Goal: Information Seeking & Learning: Learn about a topic

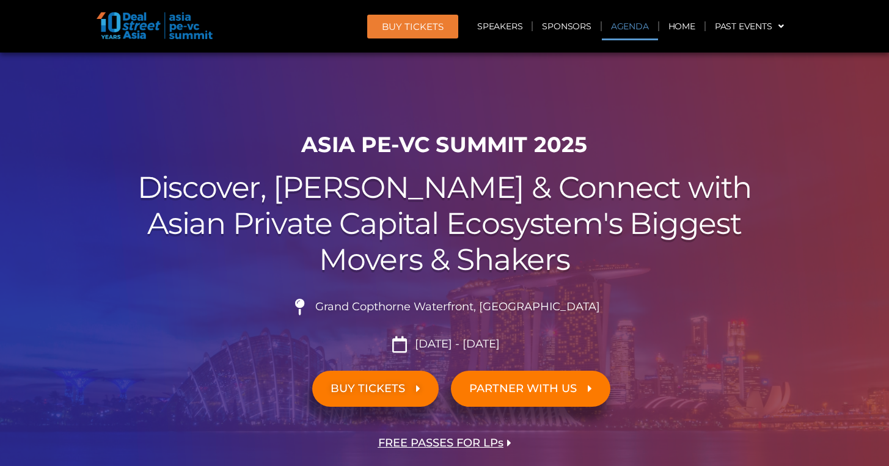
click at [635, 25] on link "Agenda" at bounding box center [630, 26] width 56 height 28
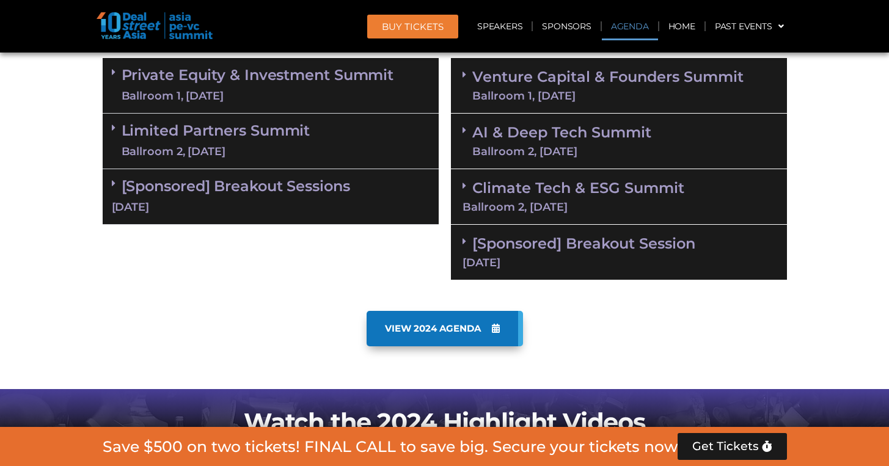
click at [605, 126] on link "AI & Deep Tech Summit Ballroom 2, [DATE]" at bounding box center [561, 141] width 179 height 32
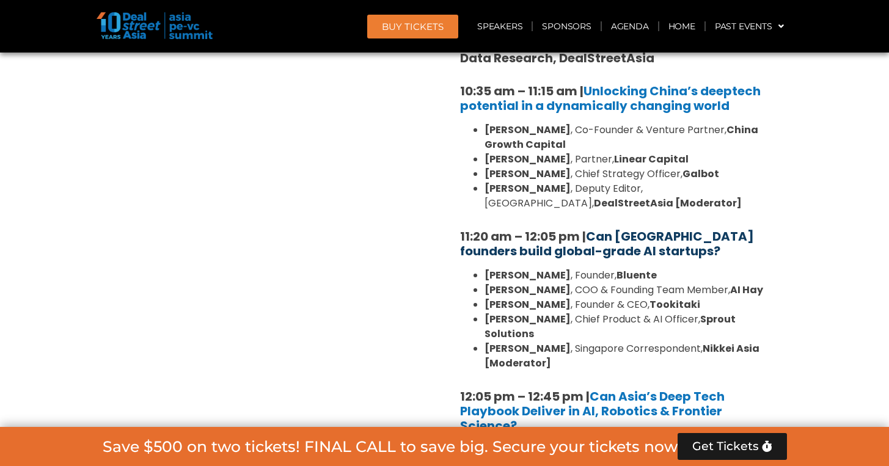
scroll to position [728, 0]
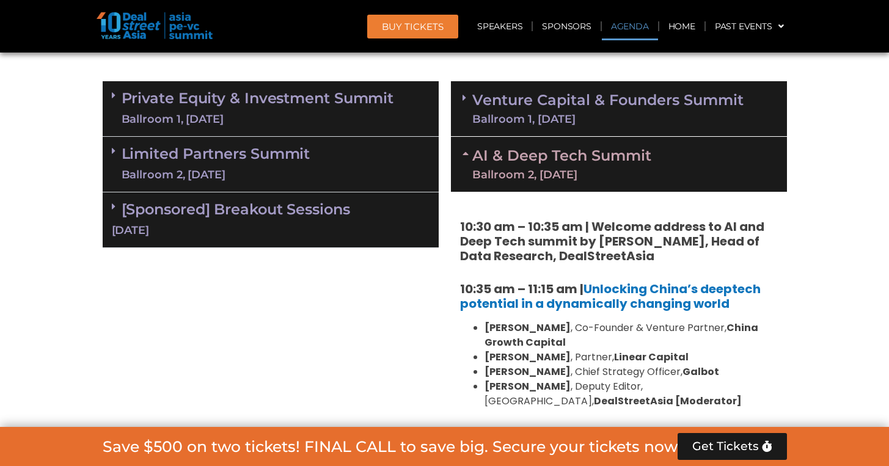
click at [618, 177] on div "Ballroom 2, [DATE]" at bounding box center [561, 174] width 179 height 11
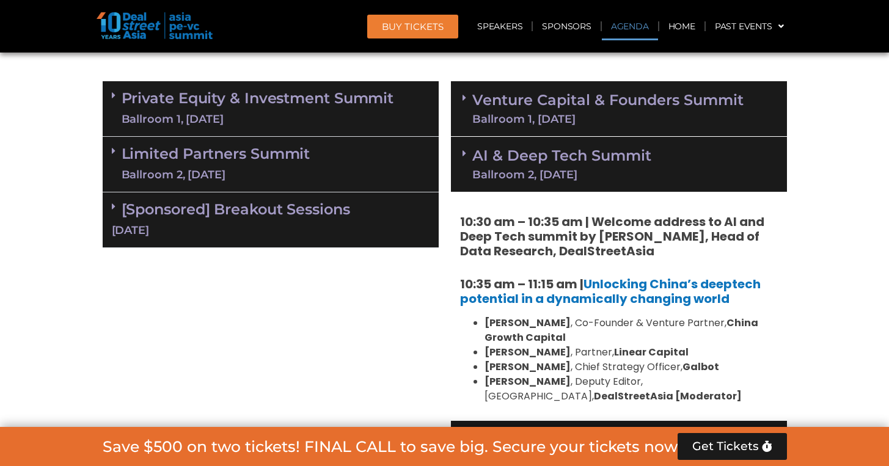
click at [613, 98] on link "Venture Capital & Founders​ Summit Ballroom 1, [DATE]" at bounding box center [607, 109] width 271 height 32
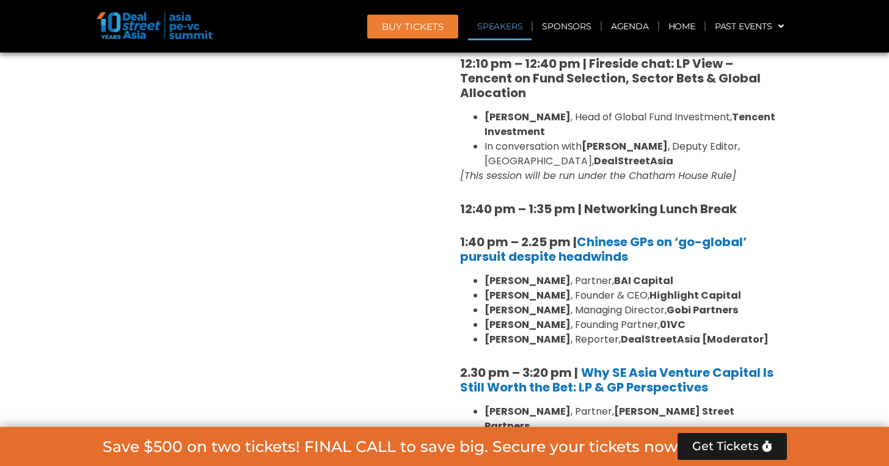
scroll to position [1473, 0]
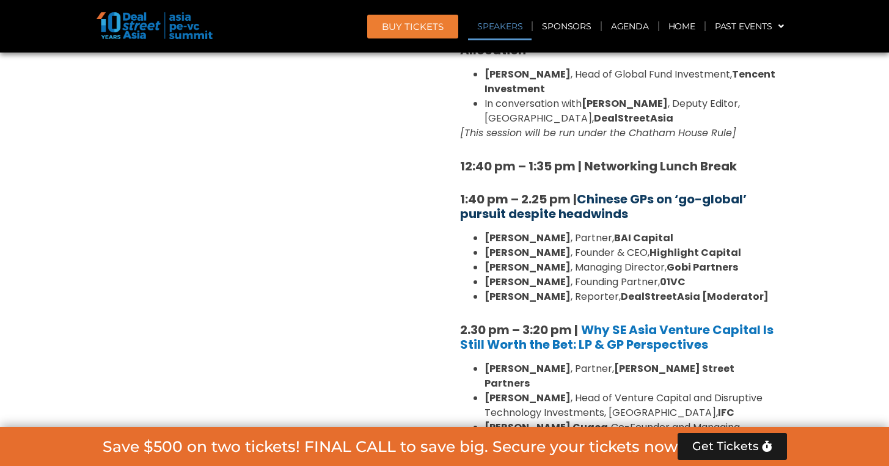
click at [610, 191] on link "Chinese GPs on ‘go-global’ pursuit despite headwinds" at bounding box center [603, 207] width 287 height 32
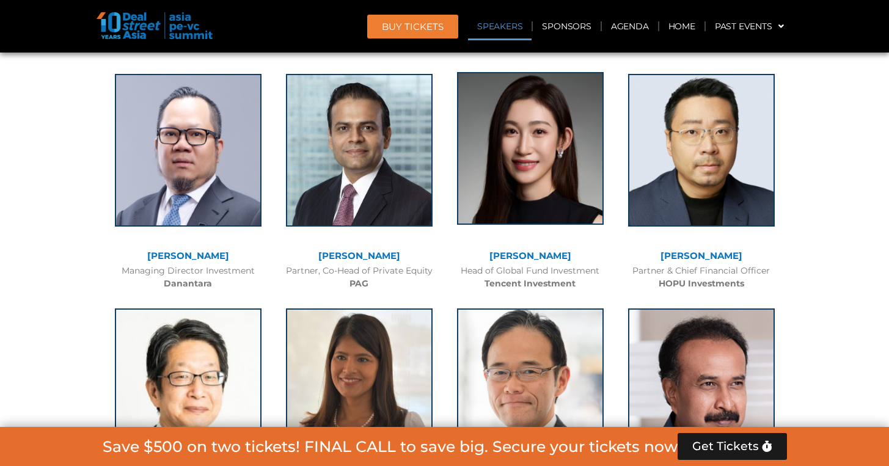
scroll to position [1534, 0]
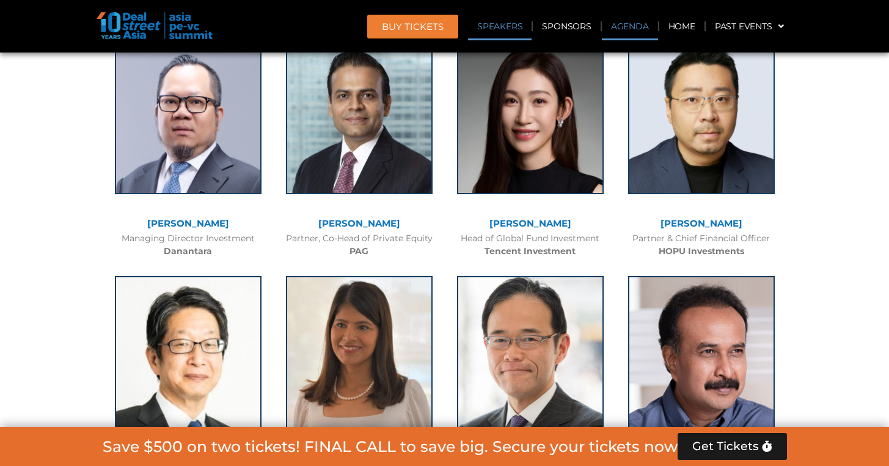
click at [643, 23] on link "Agenda" at bounding box center [630, 26] width 56 height 28
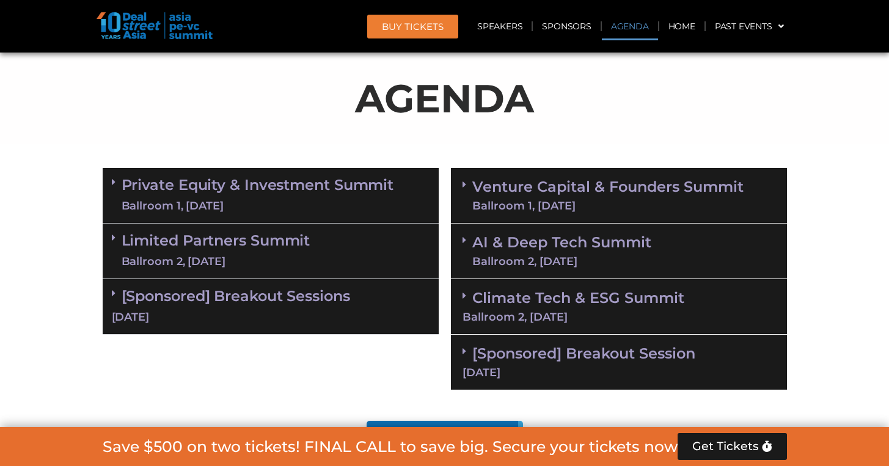
scroll to position [748, 0]
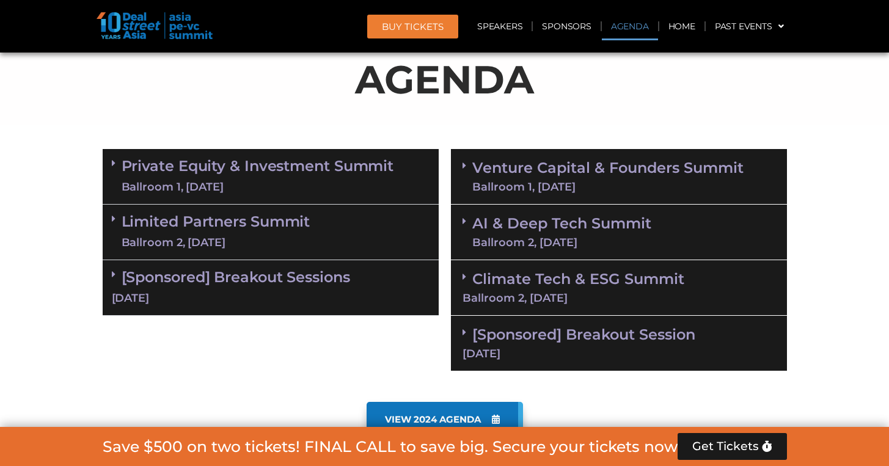
click at [548, 230] on link "AI & Deep Tech Summit Ballroom 2, 11 Sept" at bounding box center [561, 232] width 179 height 32
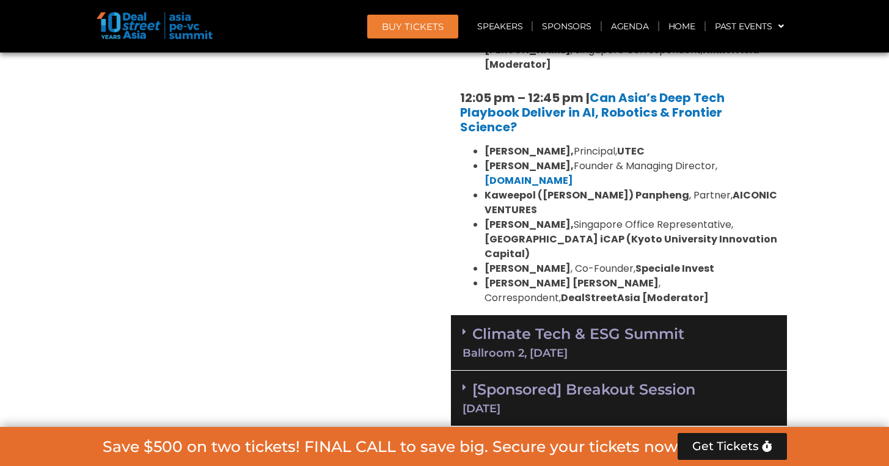
scroll to position [1329, 0]
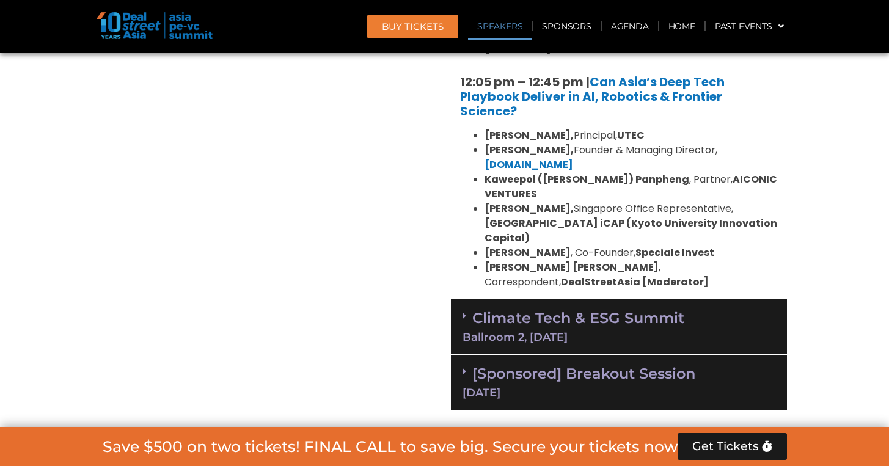
click at [543, 332] on div "Ballroom 2, [DATE]" at bounding box center [619, 337] width 313 height 11
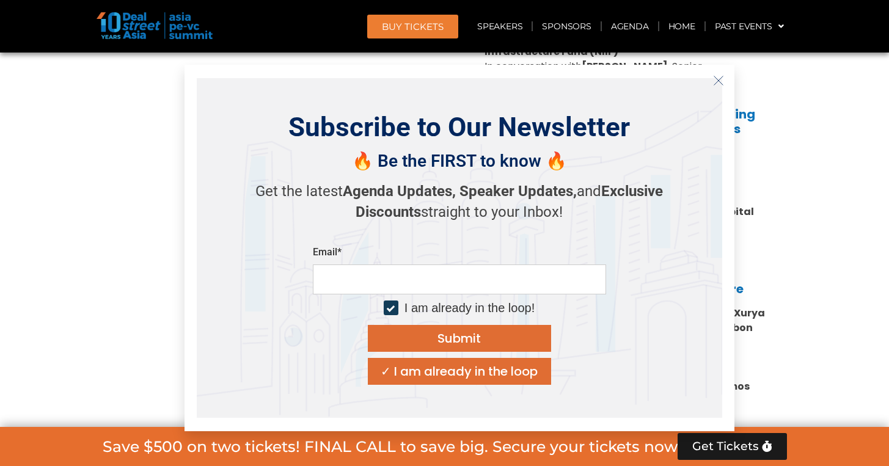
scroll to position [2455, 0]
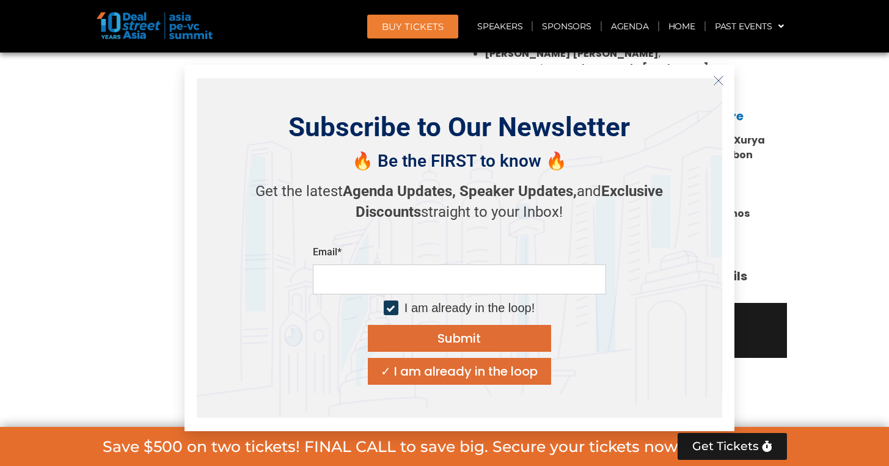
click at [721, 80] on icon "Close" at bounding box center [718, 80] width 11 height 11
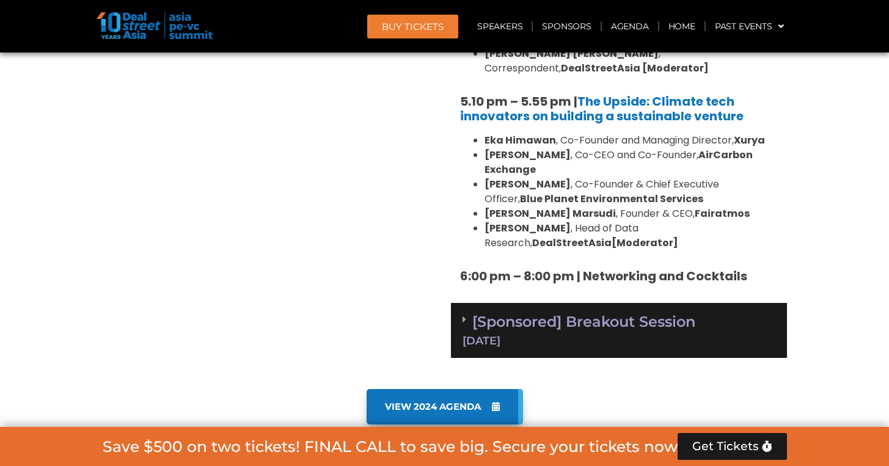
click at [650, 313] on link "[Sponsored] Breakout Session 11 Sept" at bounding box center [619, 330] width 313 height 34
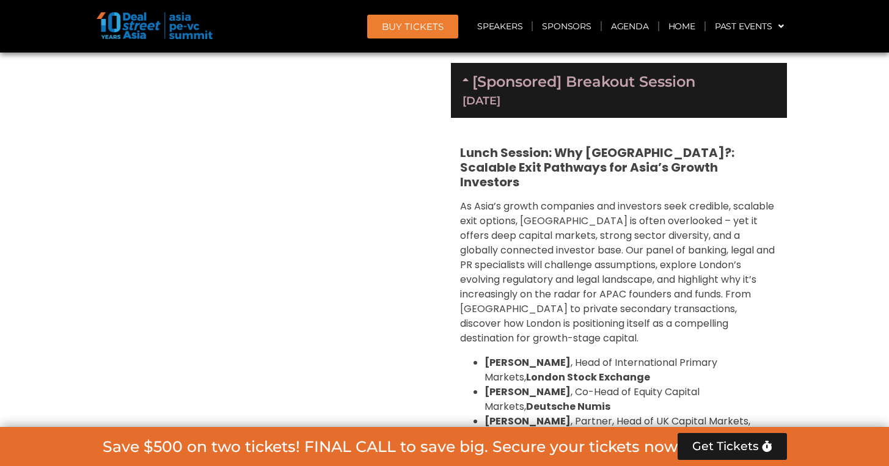
scroll to position [2512, 0]
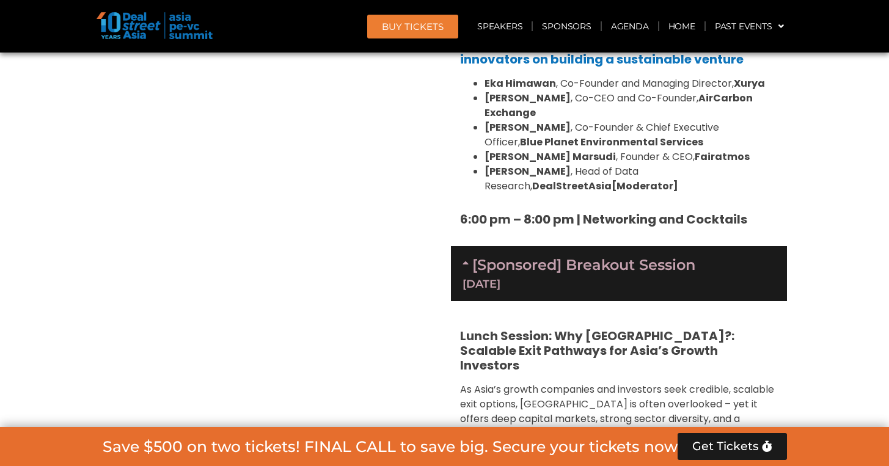
click at [662, 256] on link "[Sponsored] Breakout Session 11 Sept" at bounding box center [619, 273] width 313 height 34
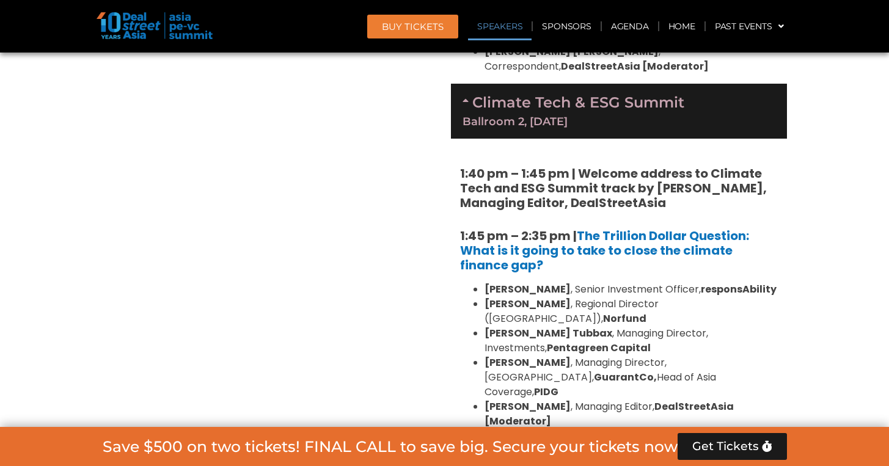
scroll to position [1545, 0]
click at [521, 115] on div "Ballroom 2, [DATE]" at bounding box center [619, 120] width 313 height 11
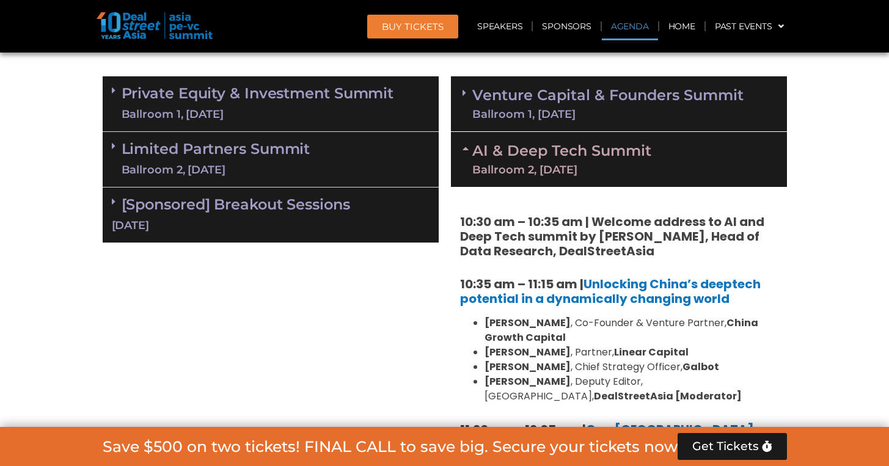
scroll to position [727, 0]
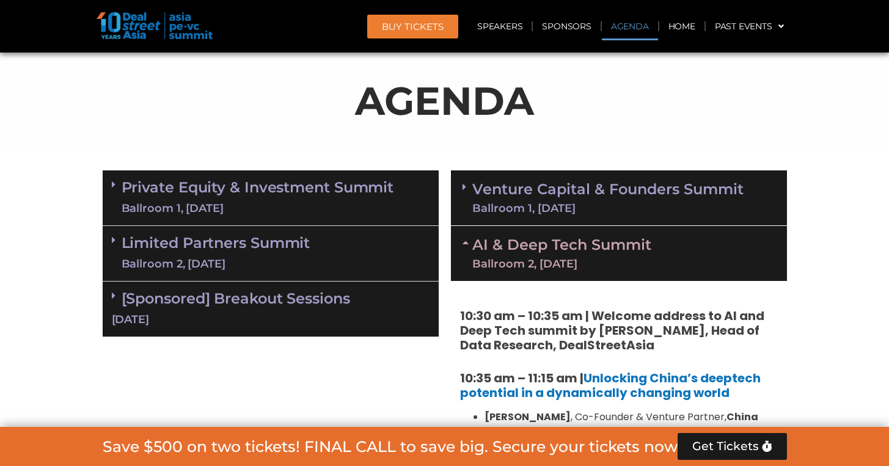
click at [610, 249] on link "AI & Deep Tech Summit Ballroom 2, 11 Sept" at bounding box center [561, 254] width 179 height 32
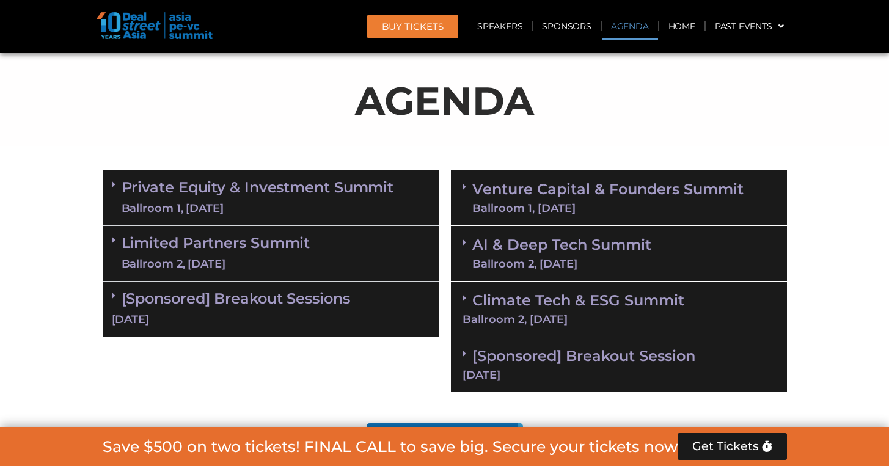
click at [301, 257] on div "Ballroom 2, [DATE]" at bounding box center [216, 264] width 189 height 15
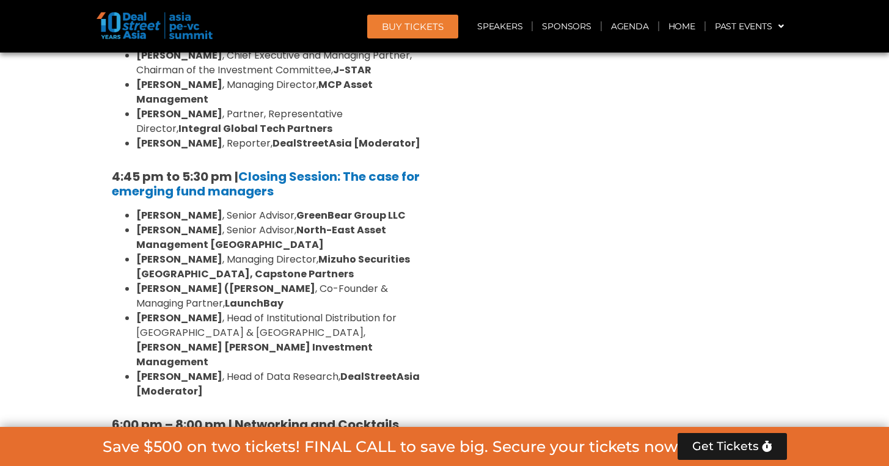
scroll to position [2227, 0]
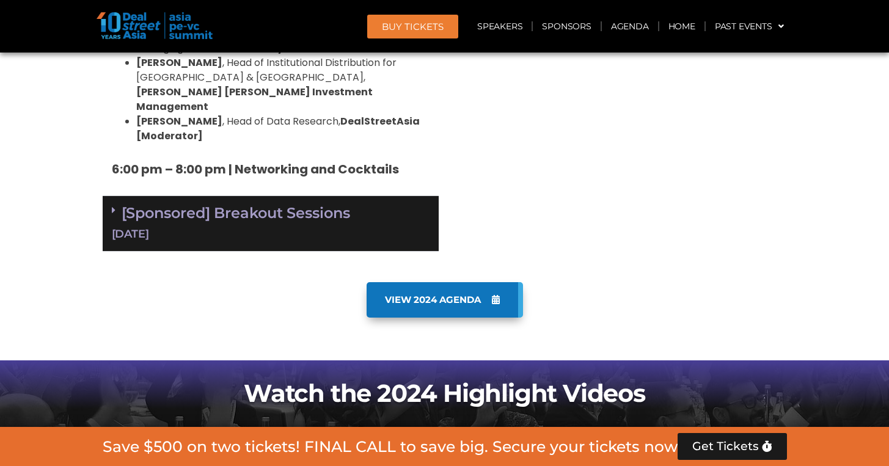
click at [279, 196] on div "[Sponsored] Breakout Sessions 10 Sept" at bounding box center [271, 224] width 336 height 56
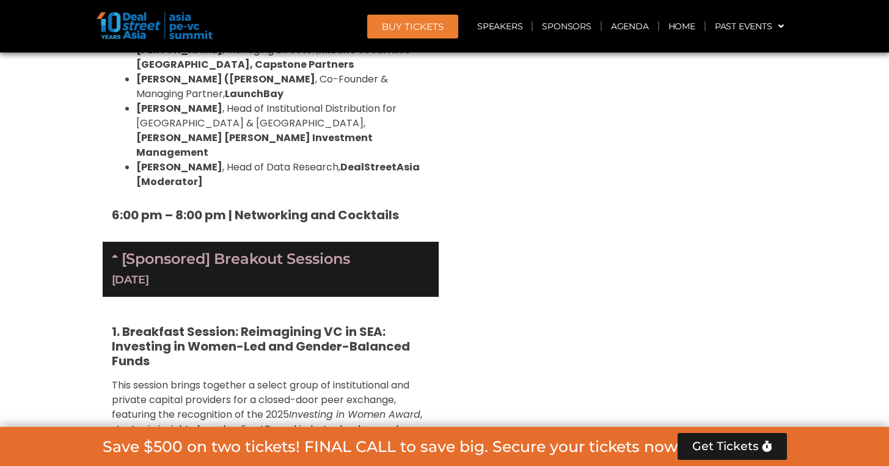
scroll to position [2195, 0]
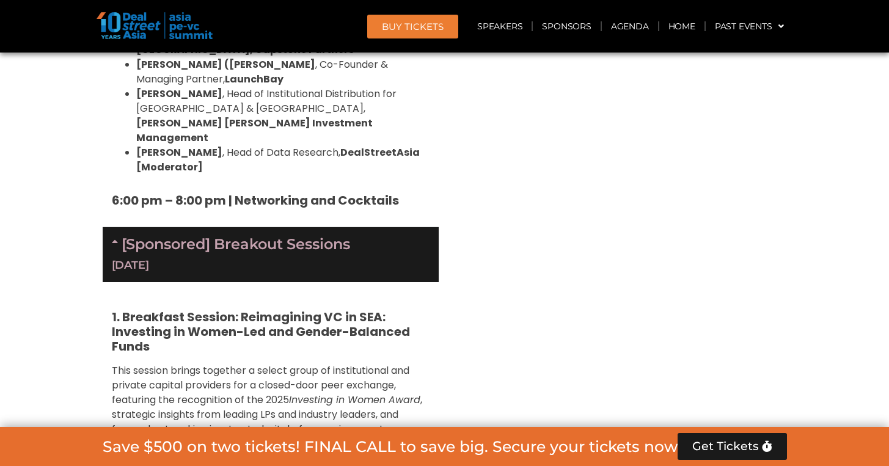
click at [376, 258] on div "[DATE]" at bounding box center [271, 265] width 318 height 15
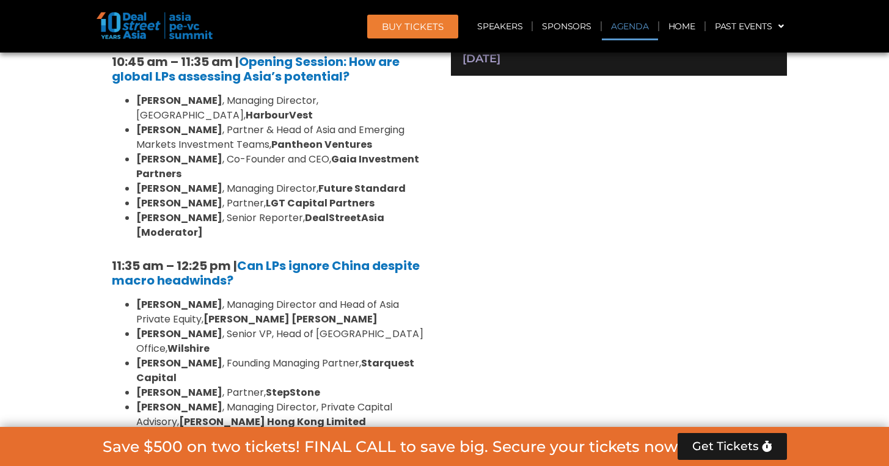
scroll to position [764, 0]
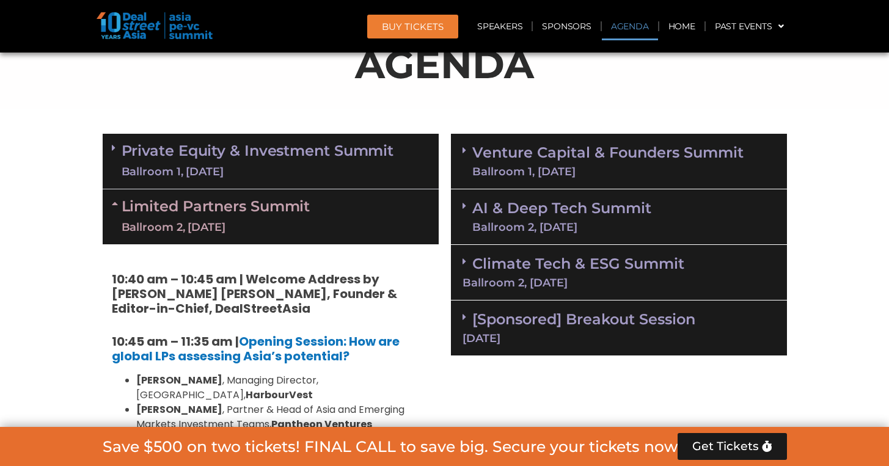
click at [365, 214] on div "Limited Partners Summit Ballroom 2, 10 Sept" at bounding box center [271, 216] width 336 height 55
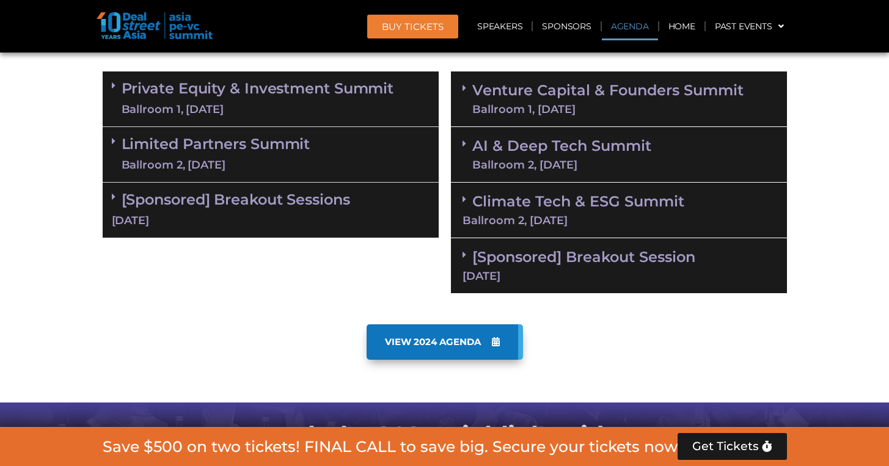
click at [368, 212] on div "[Sponsored] Breakout Sessions 10 Sept" at bounding box center [271, 211] width 336 height 56
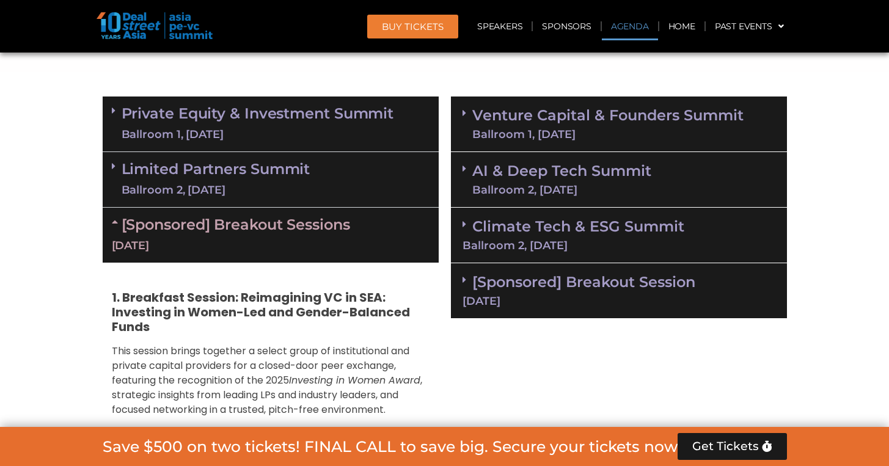
scroll to position [862, 0]
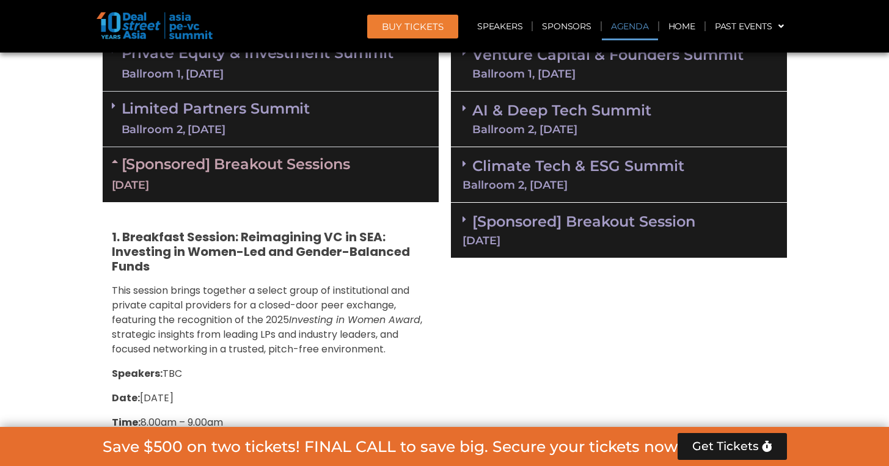
click at [637, 228] on link "[Sponsored] Breakout Session 11 Sept" at bounding box center [619, 230] width 313 height 34
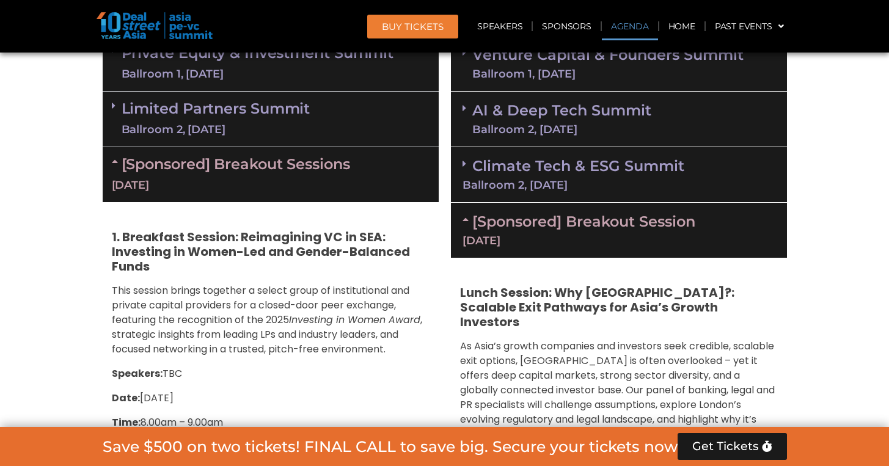
click at [637, 224] on link "[Sponsored] Breakout Session 11 Sept" at bounding box center [619, 230] width 313 height 34
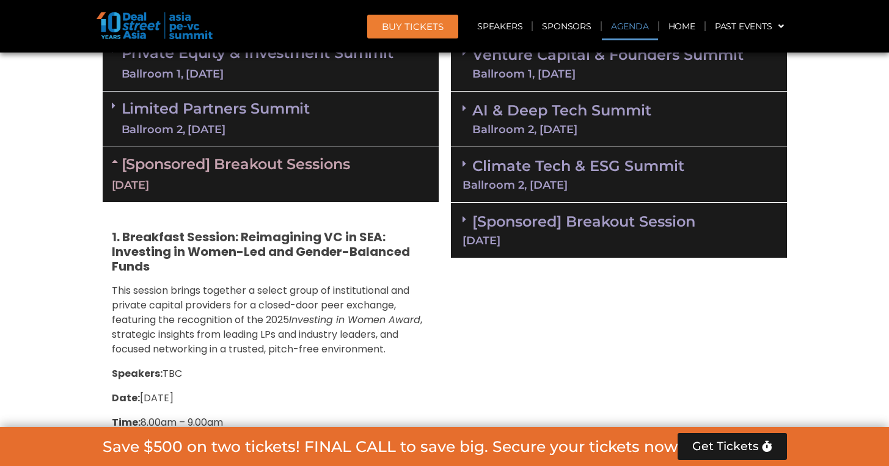
click at [597, 158] on link "Climate Tech & ESG Summit Ballroom 2, 11 Sept" at bounding box center [619, 174] width 313 height 34
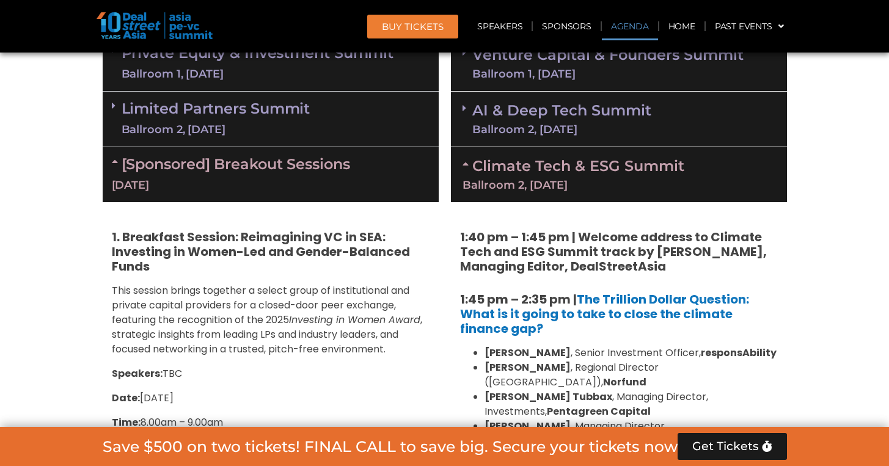
click at [596, 159] on link "Climate Tech & ESG Summit Ballroom 2, 11 Sept" at bounding box center [619, 174] width 313 height 34
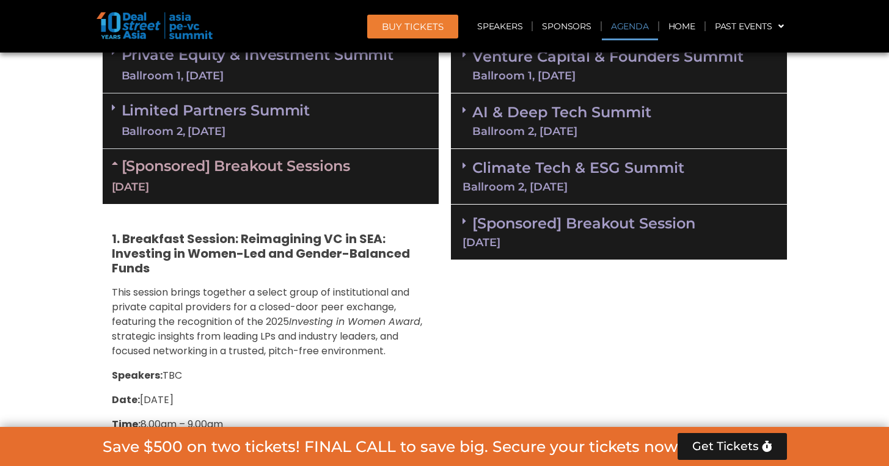
scroll to position [859, 0]
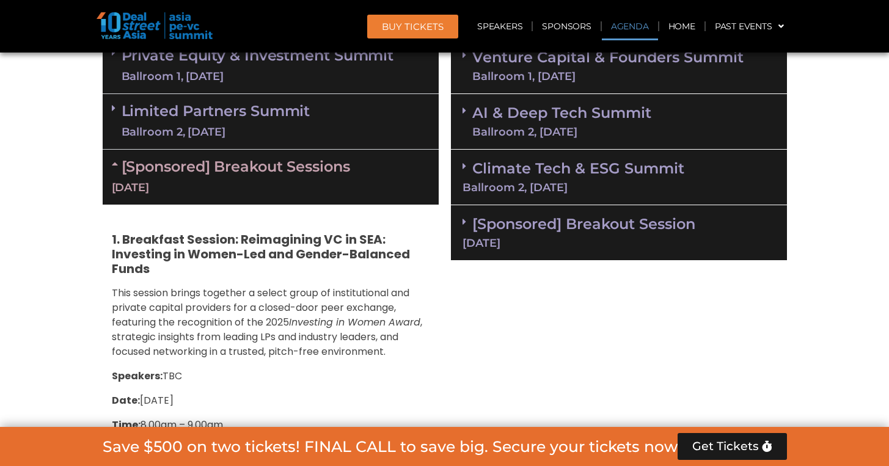
click at [610, 131] on div "Ballroom 2, [DATE]" at bounding box center [561, 131] width 179 height 11
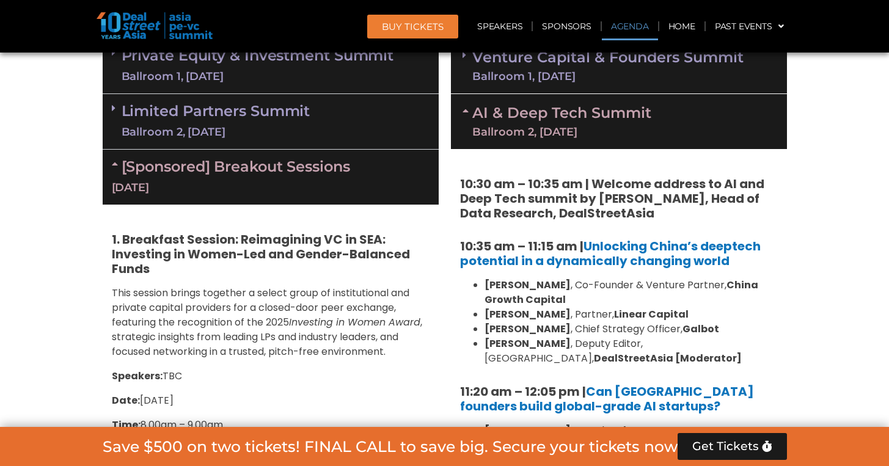
click at [611, 132] on div "Ballroom 2, [DATE]" at bounding box center [561, 131] width 179 height 11
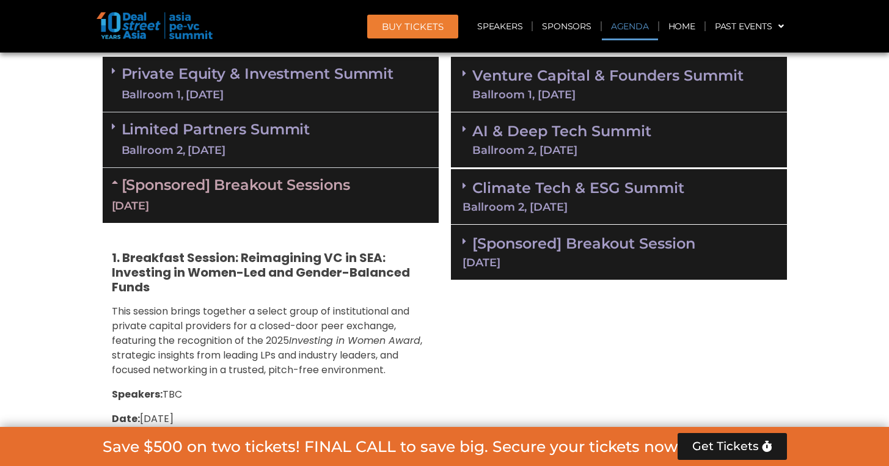
scroll to position [838, 0]
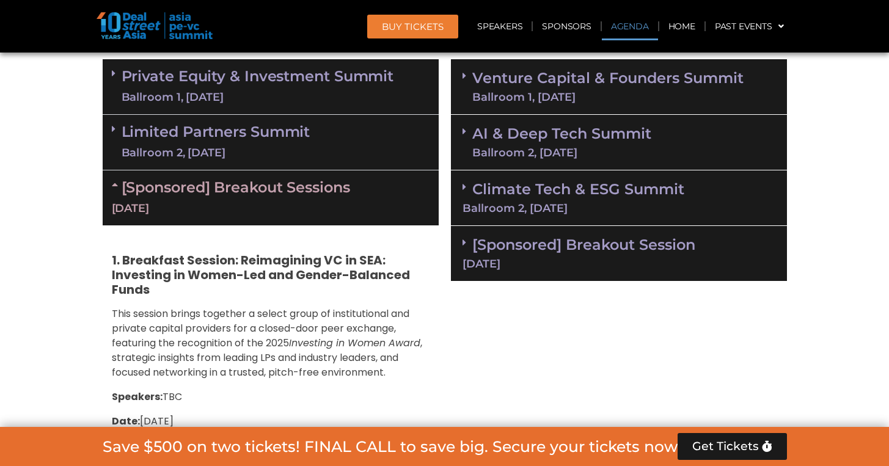
click at [627, 94] on div "Ballroom 1, [DATE]" at bounding box center [607, 97] width 271 height 11
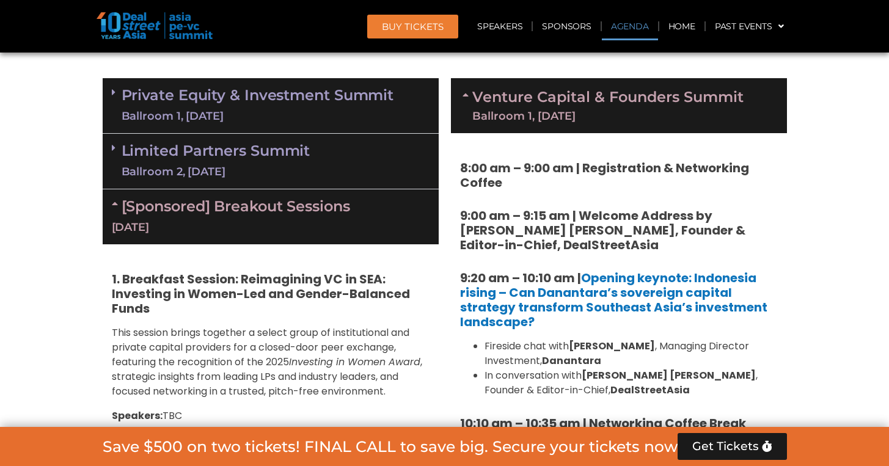
scroll to position [818, 0]
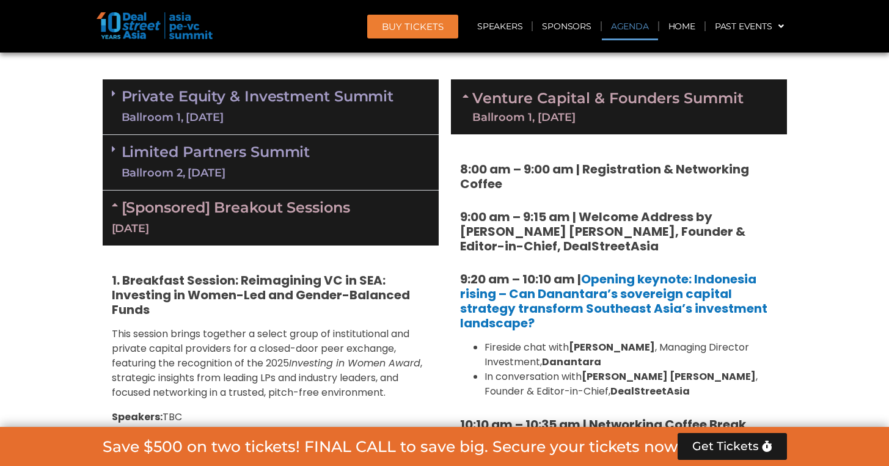
click at [629, 101] on link "Venture Capital & Founders​ Summit Ballroom 1, 11 Sept" at bounding box center [607, 107] width 271 height 32
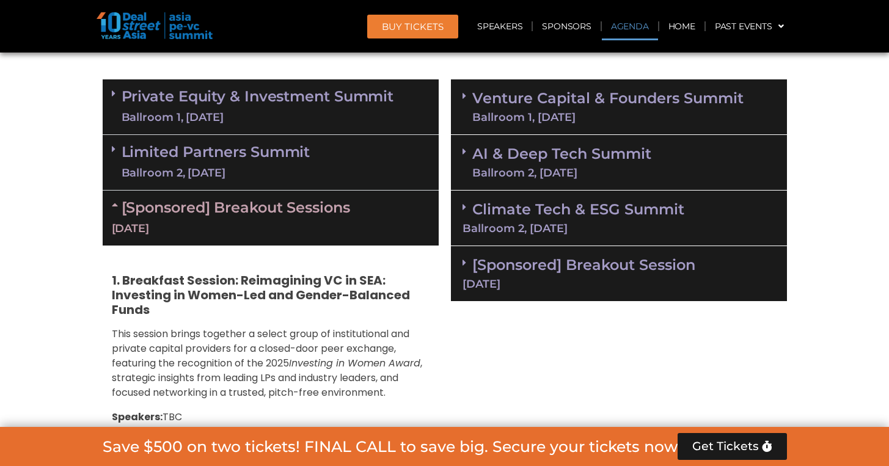
click at [629, 104] on link "Venture Capital & Founders​ Summit Ballroom 1, 11 Sept" at bounding box center [607, 107] width 271 height 32
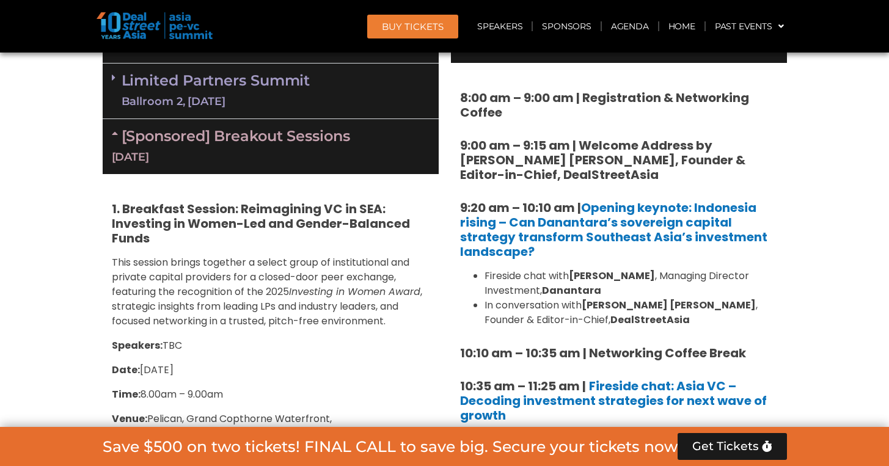
scroll to position [830, 0]
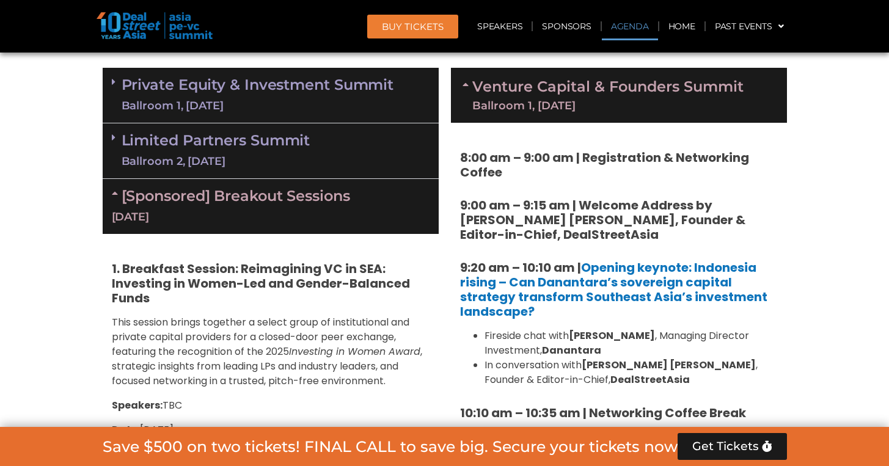
click at [612, 105] on div "Ballroom 1, [DATE]" at bounding box center [607, 105] width 271 height 11
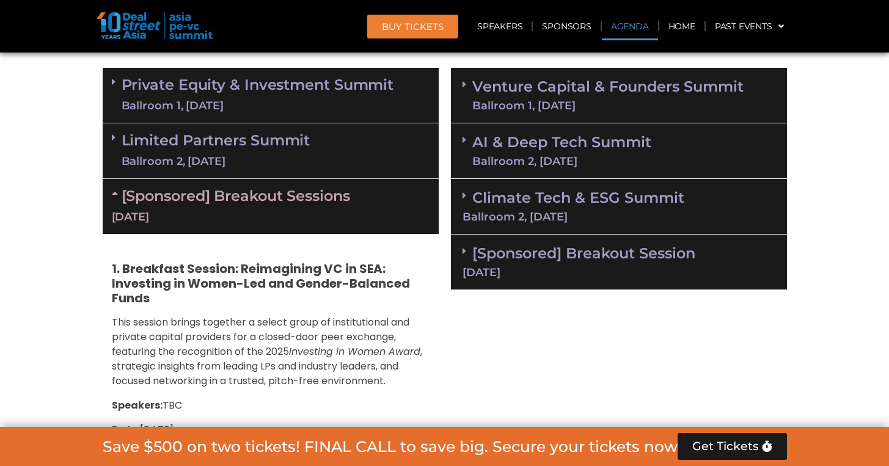
click at [605, 201] on link "Climate Tech & ESG Summit Ballroom 2, 11 Sept" at bounding box center [619, 206] width 313 height 34
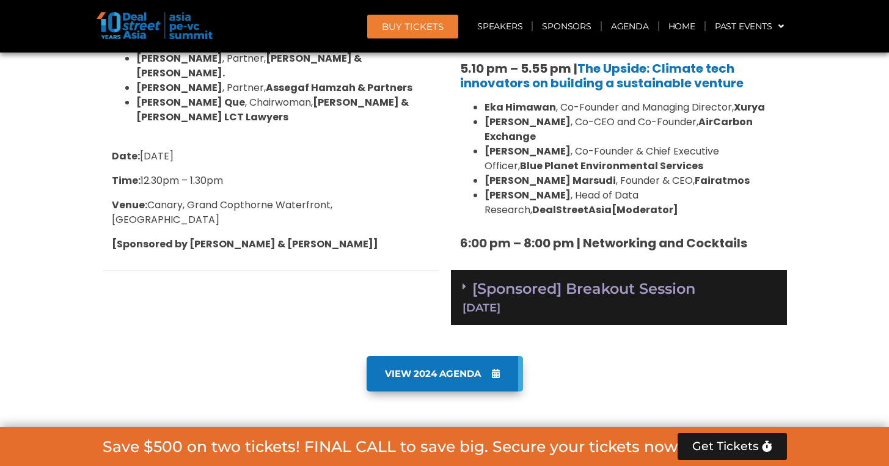
scroll to position [1896, 0]
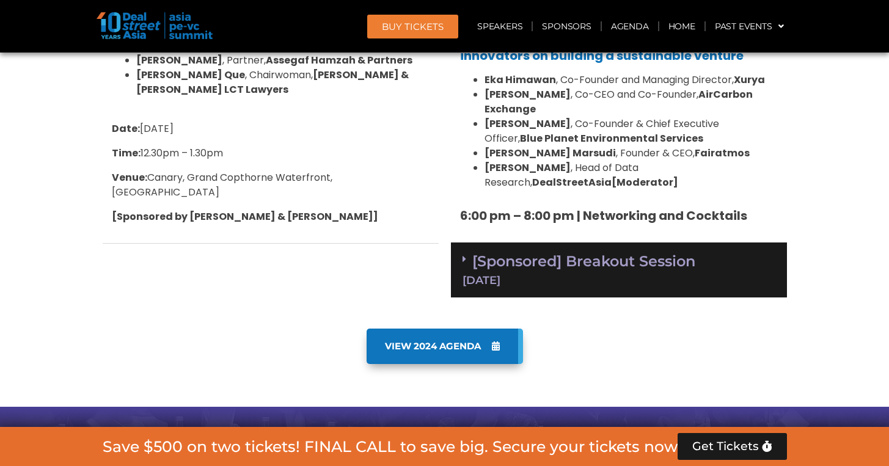
click at [607, 243] on div "[Sponsored] Breakout Session 11 Sept" at bounding box center [619, 271] width 336 height 56
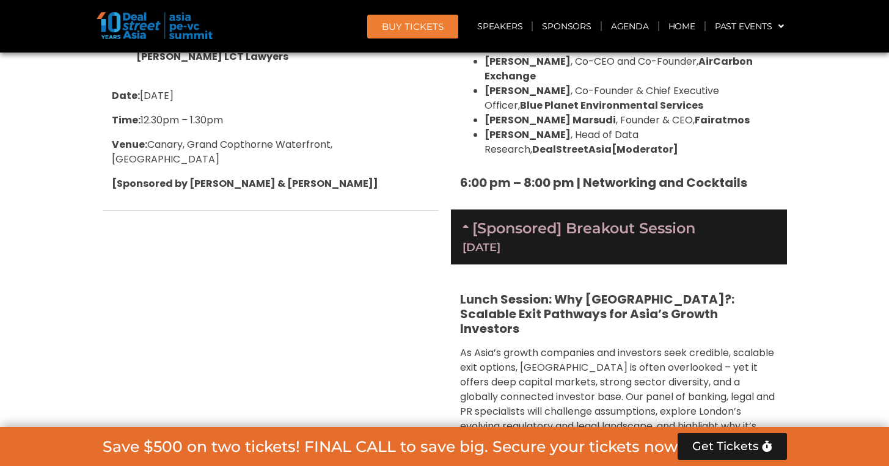
scroll to position [1890, 0]
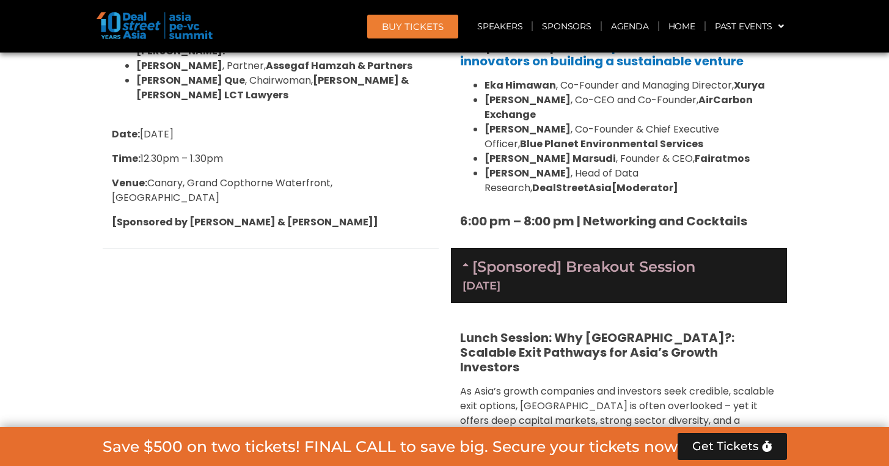
click at [608, 280] on div "[DATE]" at bounding box center [619, 285] width 313 height 11
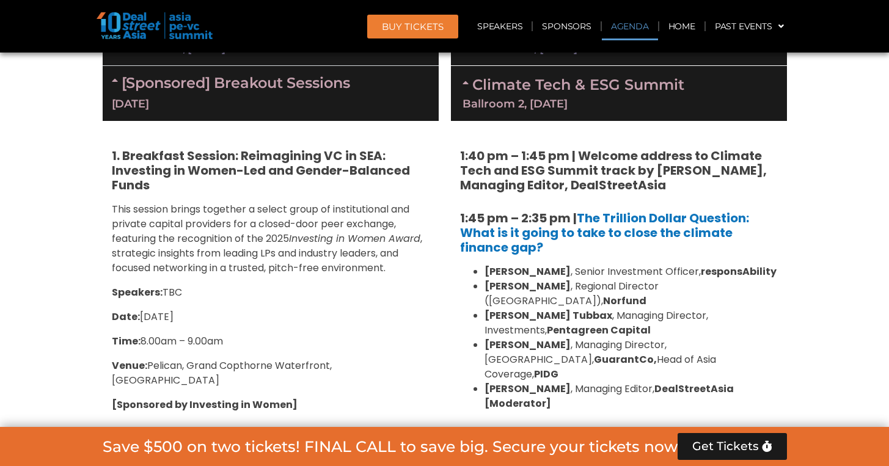
scroll to position [902, 0]
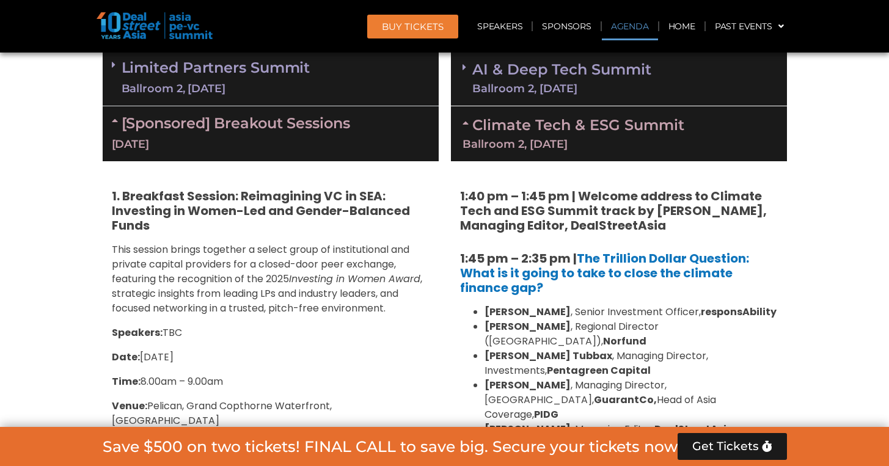
click at [618, 132] on link "Climate Tech & ESG Summit Ballroom 2, 11 Sept" at bounding box center [619, 133] width 313 height 34
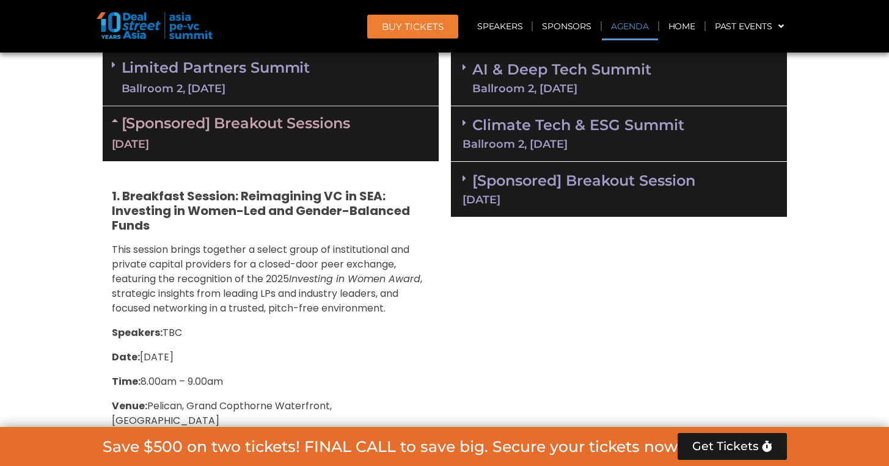
click at [392, 136] on div "[Sponsored] Breakout Sessions 10 Sept" at bounding box center [271, 133] width 336 height 55
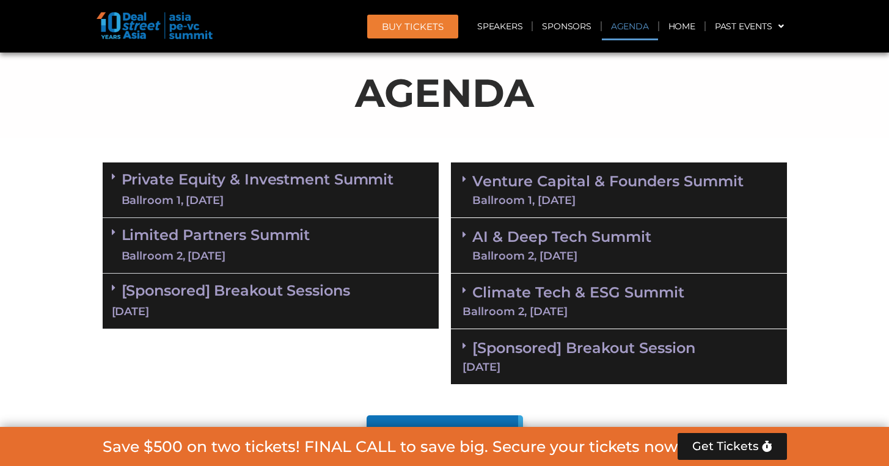
click at [554, 166] on div "Venture Capital & Founders​ Summit Ballroom 1, 11 Sept" at bounding box center [619, 191] width 336 height 56
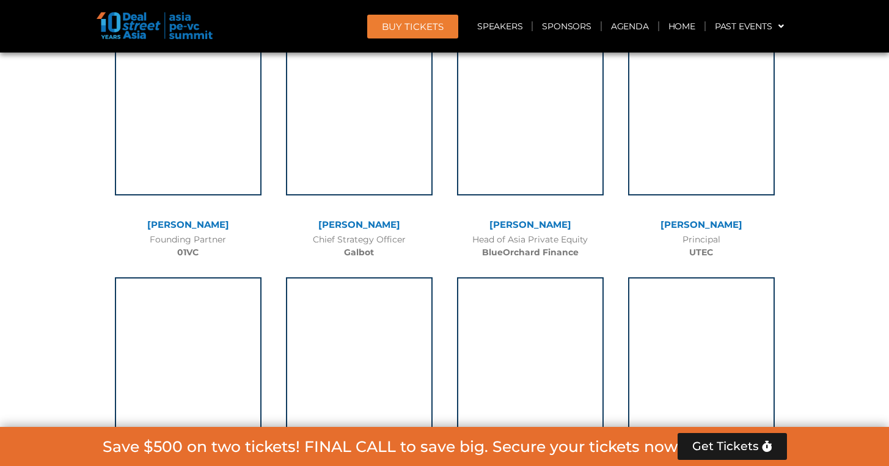
scroll to position [9014, 0]
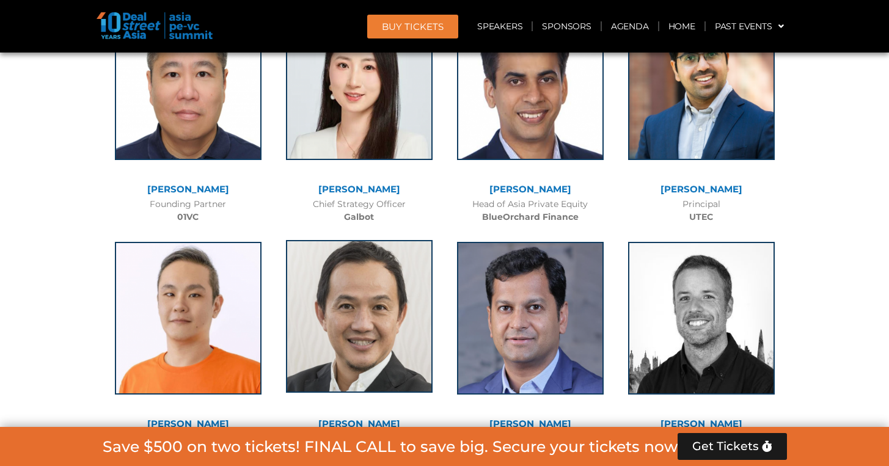
click at [385, 240] on img at bounding box center [359, 316] width 147 height 153
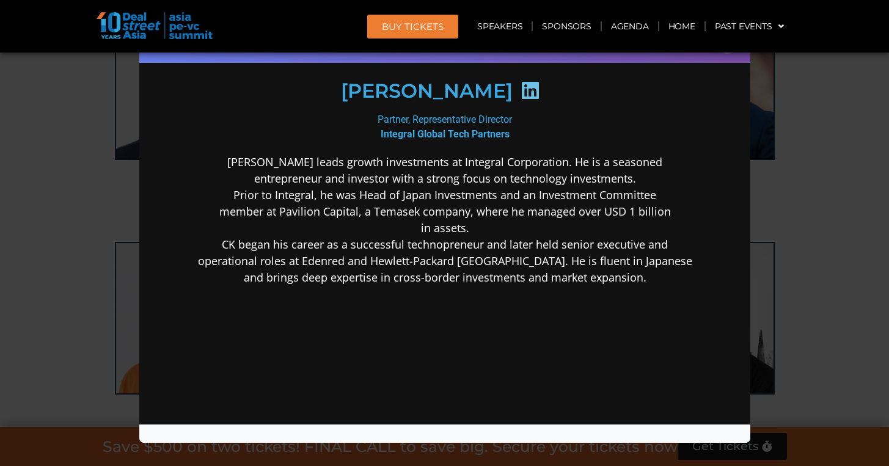
scroll to position [217, 0]
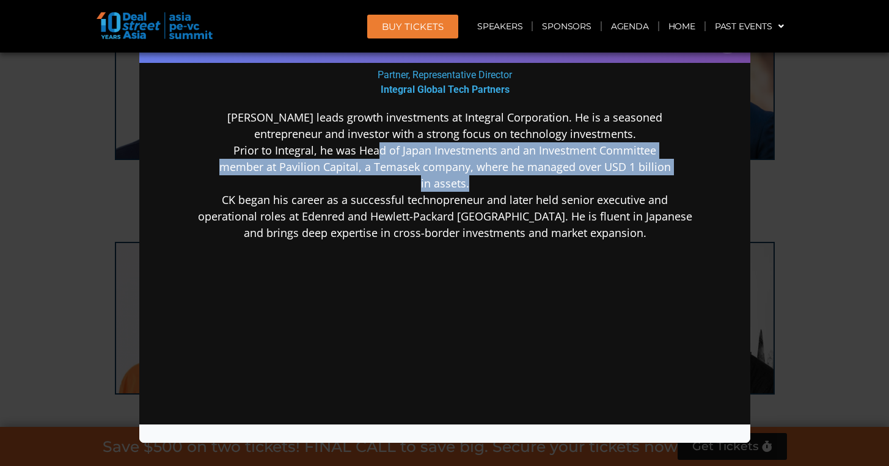
drag, startPoint x: 371, startPoint y: 156, endPoint x: 522, endPoint y: 193, distance: 154.9
click at [571, 182] on p "CK Choun leads growth investments at Integral Corporation. He is a seasoned ent…" at bounding box center [444, 175] width 528 height 132
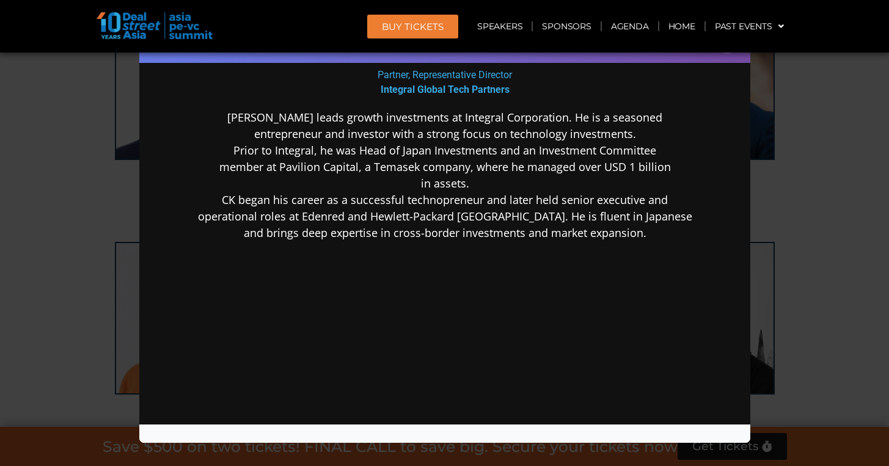
click at [515, 195] on p "CK Choun leads growth investments at Integral Corporation. He is a seasoned ent…" at bounding box center [444, 175] width 528 height 132
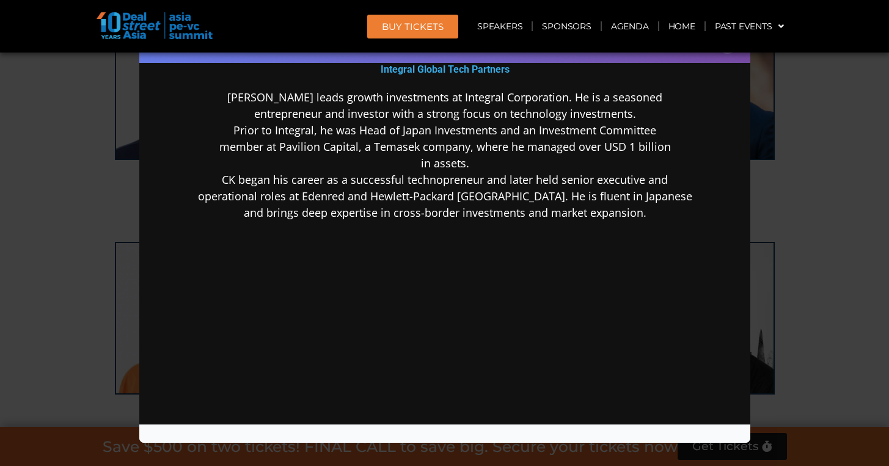
scroll to position [266, 0]
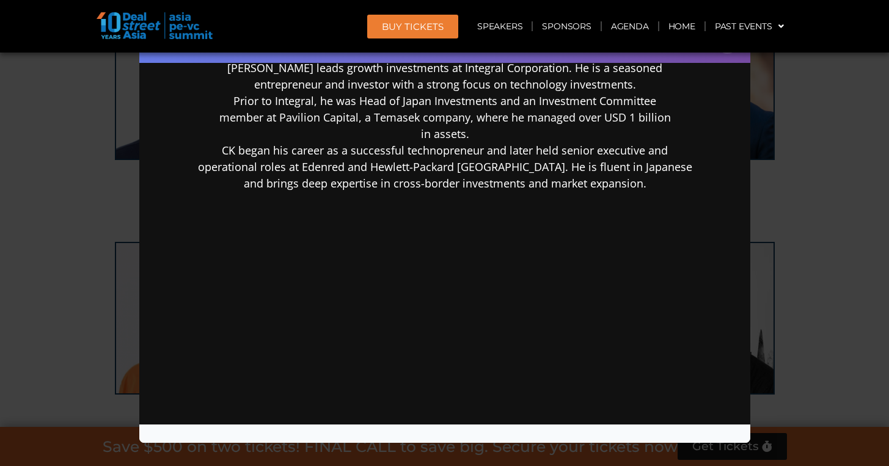
click at [48, 159] on div "Speaker Profile ×" at bounding box center [444, 233] width 889 height 466
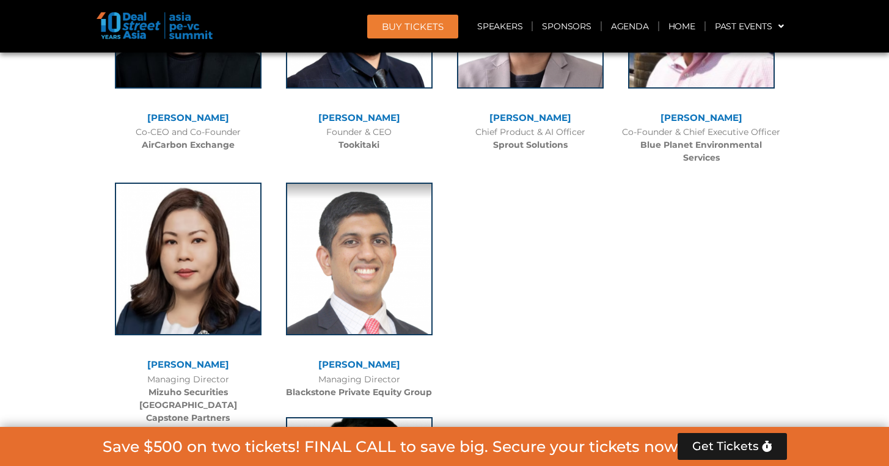
scroll to position [10393, 0]
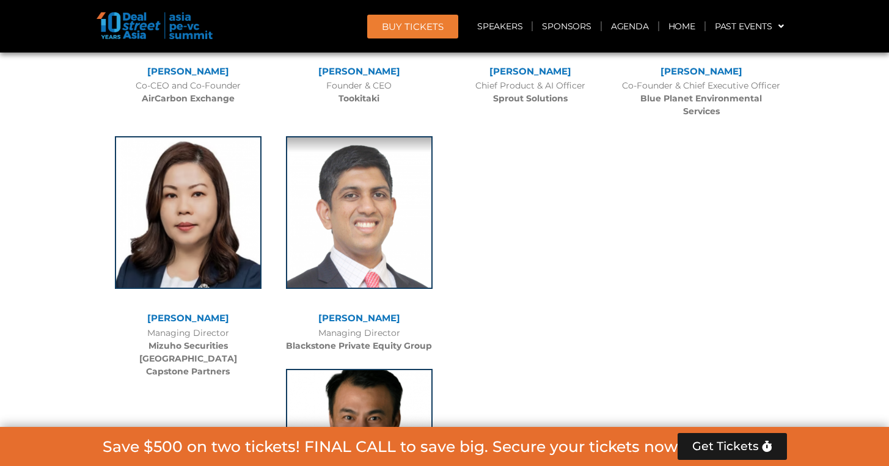
click at [394, 369] on img at bounding box center [359, 445] width 147 height 153
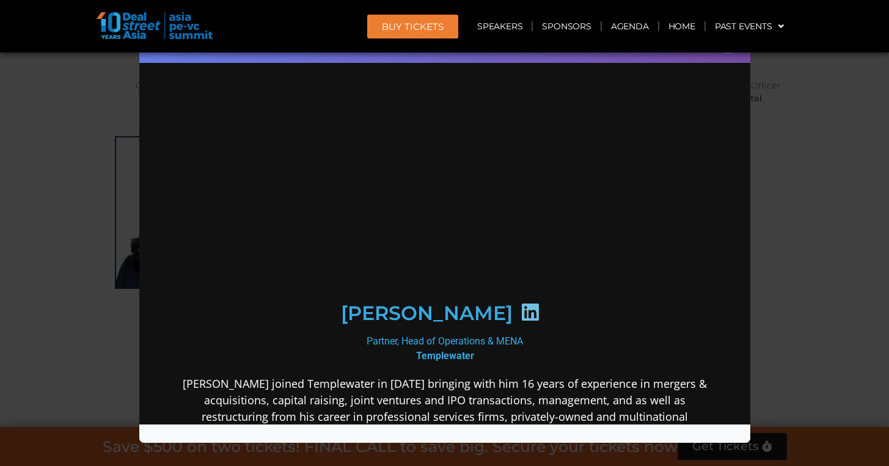
scroll to position [0, 0]
click at [800, 111] on div "Speaker Profile ×" at bounding box center [444, 233] width 889 height 466
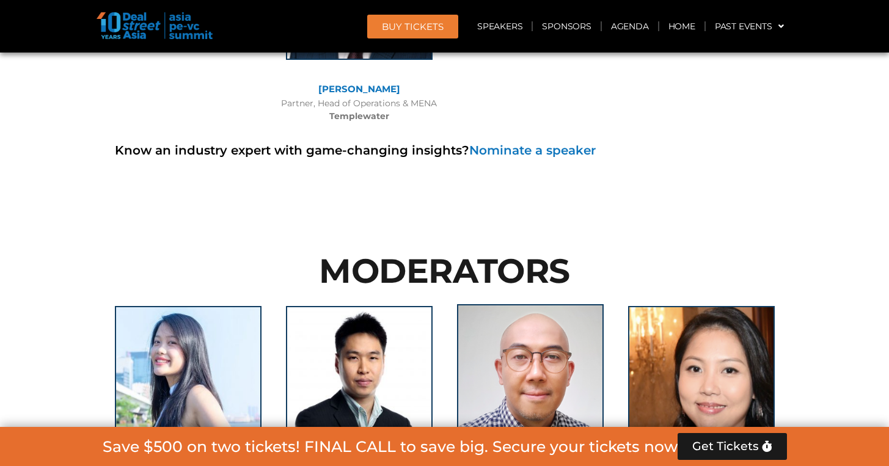
scroll to position [10820, 0]
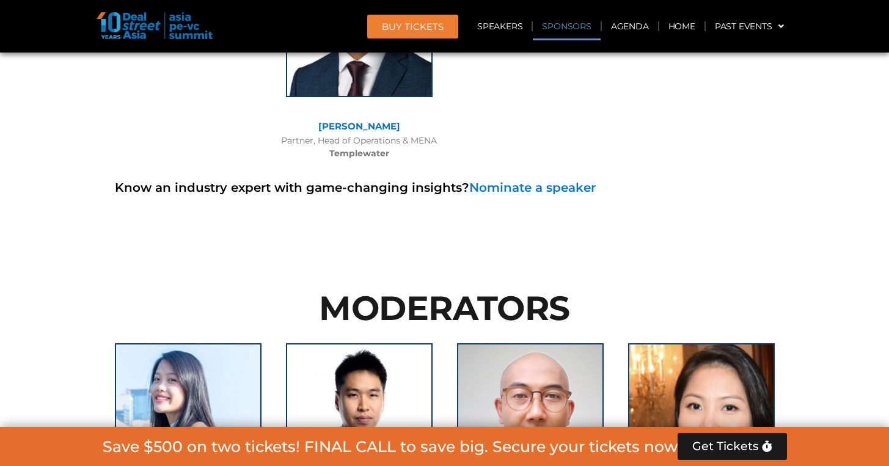
click at [573, 29] on link "Sponsors" at bounding box center [566, 26] width 67 height 28
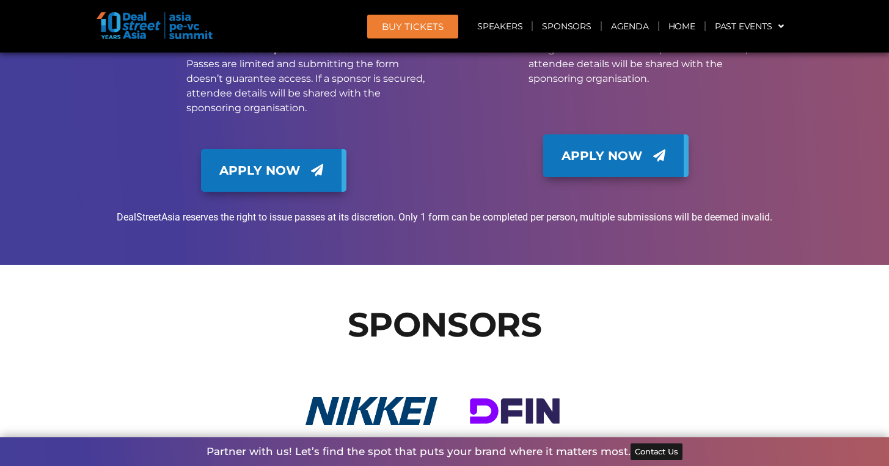
scroll to position [15165, 0]
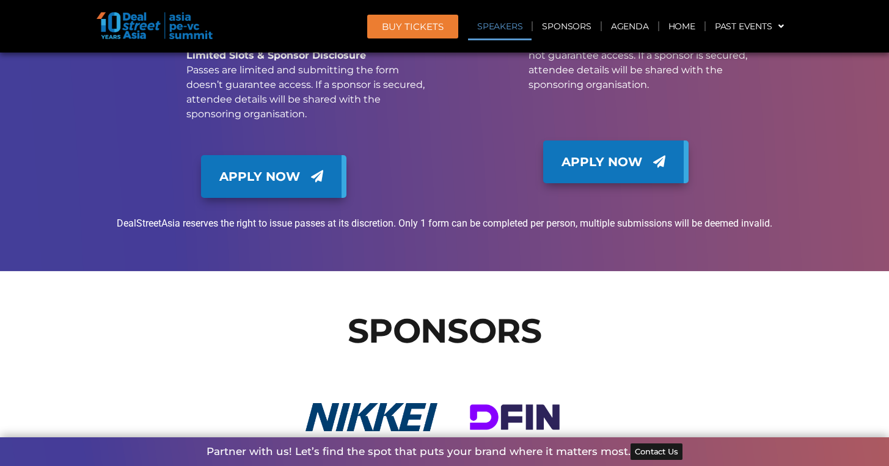
click at [496, 33] on link "Speakers" at bounding box center [500, 26] width 64 height 28
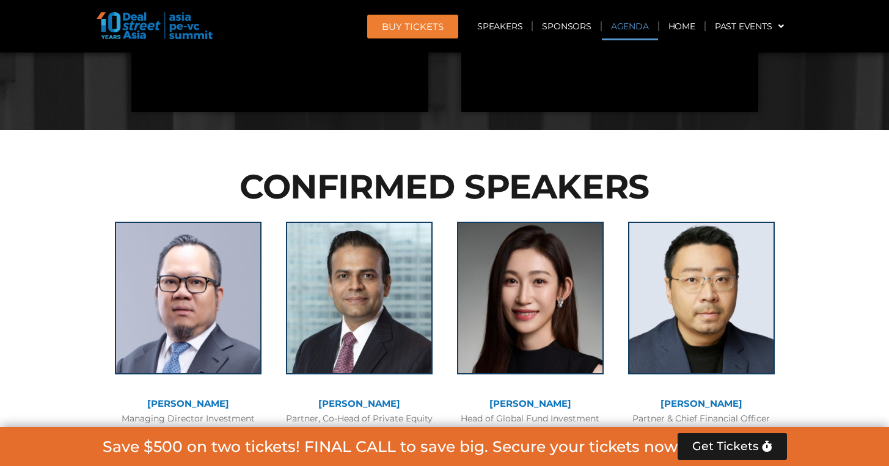
click at [639, 20] on link "Agenda" at bounding box center [630, 26] width 56 height 28
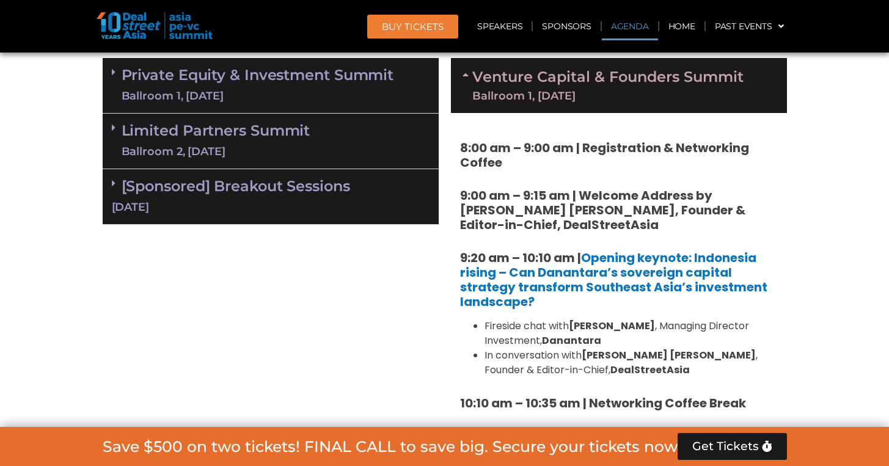
scroll to position [640, 0]
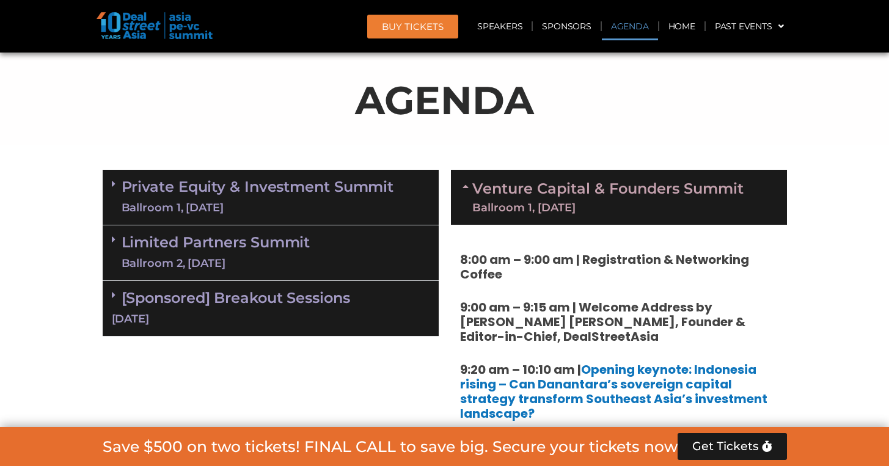
click at [597, 188] on link "Venture Capital & Founders​ Summit Ballroom 1, 11 Sept" at bounding box center [607, 197] width 271 height 32
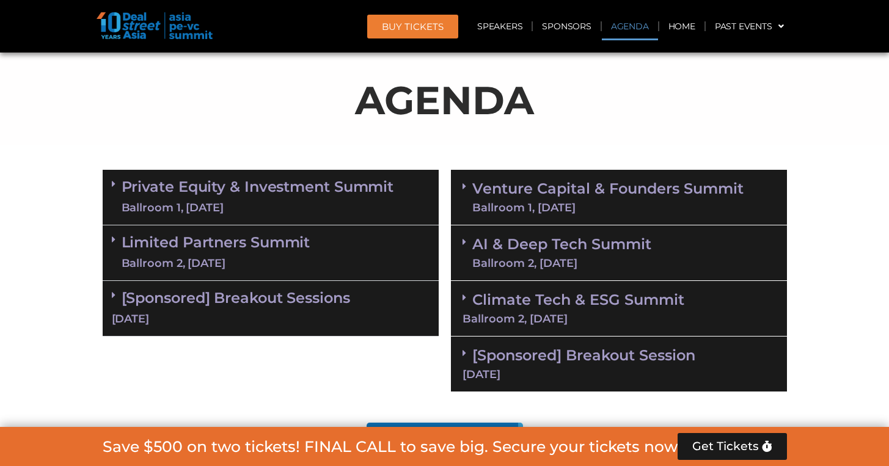
click at [156, 45] on header "BUY Tickets Speakers Sponsors Agenda Home Past Events JKT 2025 SG 2024 JKT 2024…" at bounding box center [444, 26] width 889 height 53
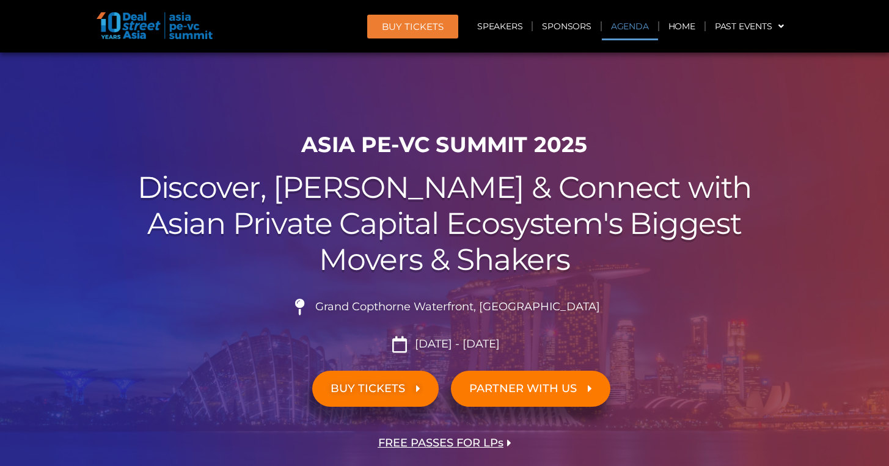
click at [632, 23] on link "Agenda" at bounding box center [630, 26] width 56 height 28
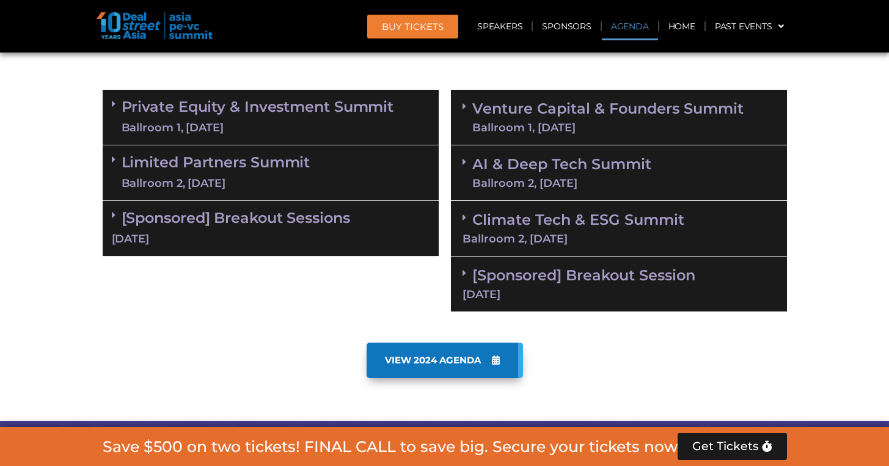
scroll to position [742, 0]
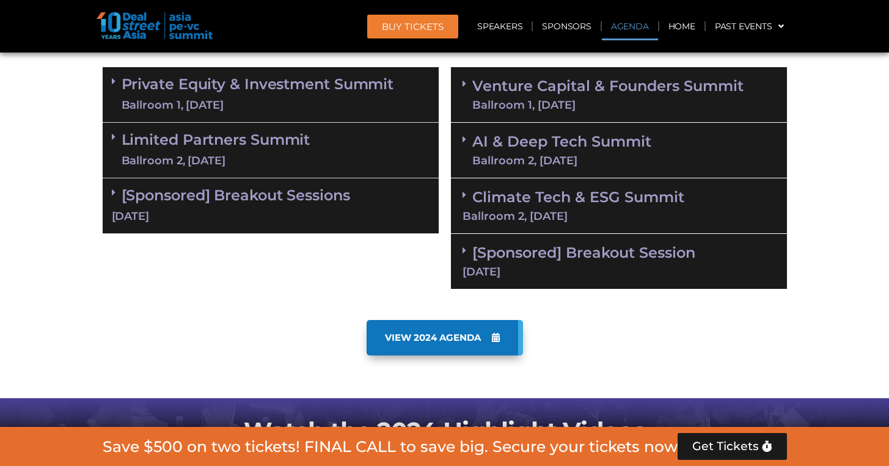
click at [624, 153] on link "AI & Deep Tech Summit Ballroom 2, [DATE]" at bounding box center [561, 150] width 179 height 32
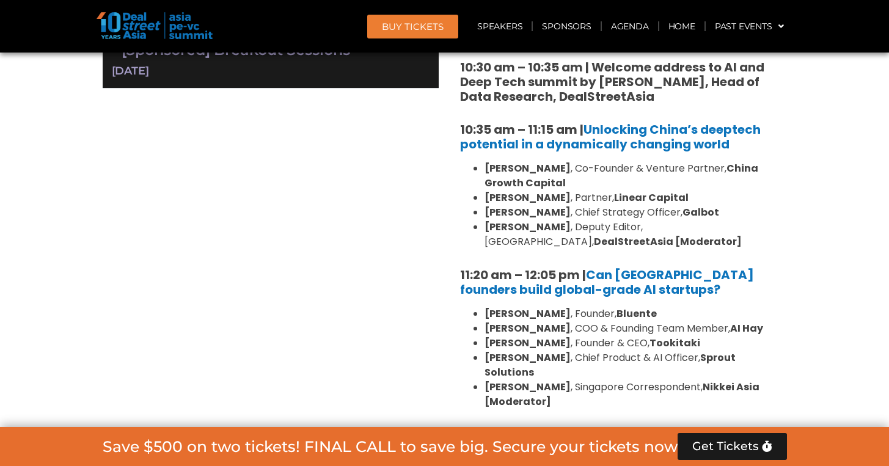
scroll to position [922, 0]
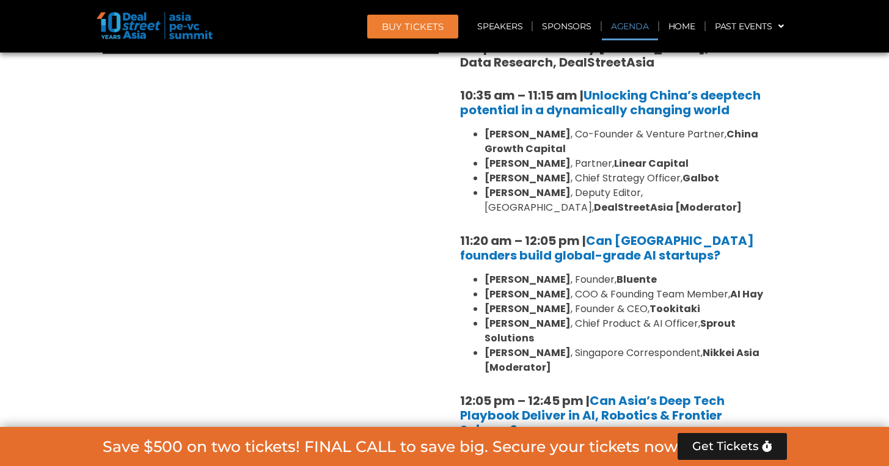
click at [620, 26] on link "Agenda" at bounding box center [630, 26] width 56 height 28
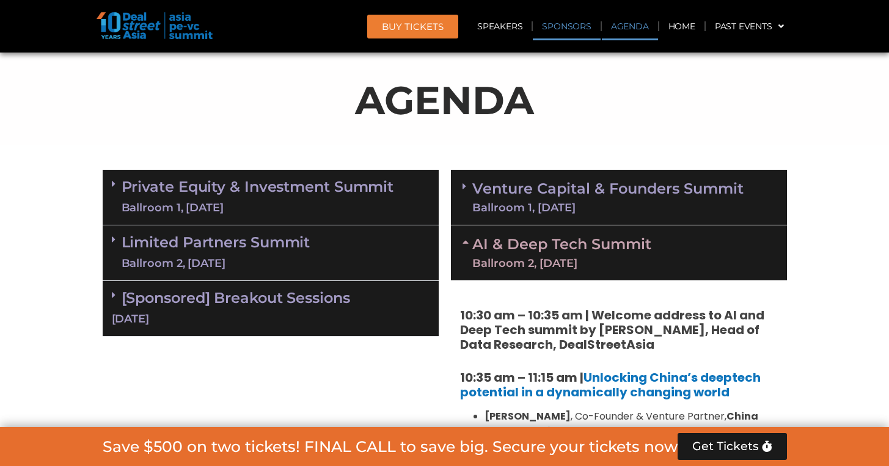
click at [572, 28] on link "Sponsors" at bounding box center [566, 26] width 67 height 28
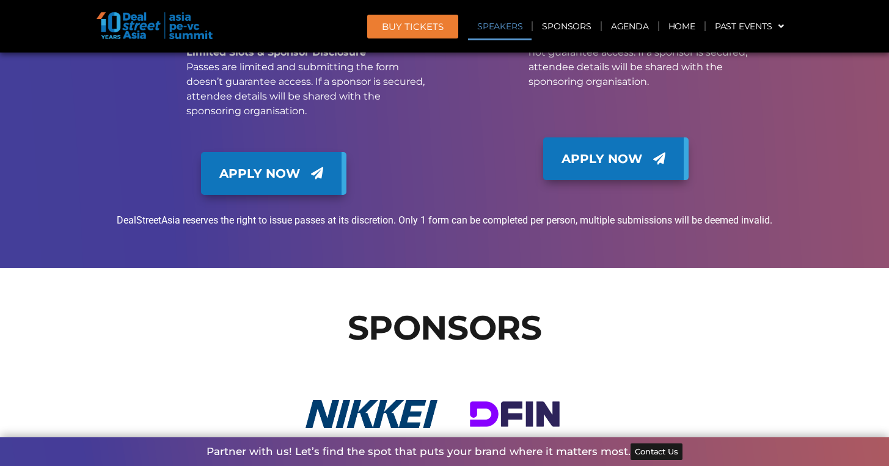
click at [489, 34] on link "Speakers" at bounding box center [500, 26] width 64 height 28
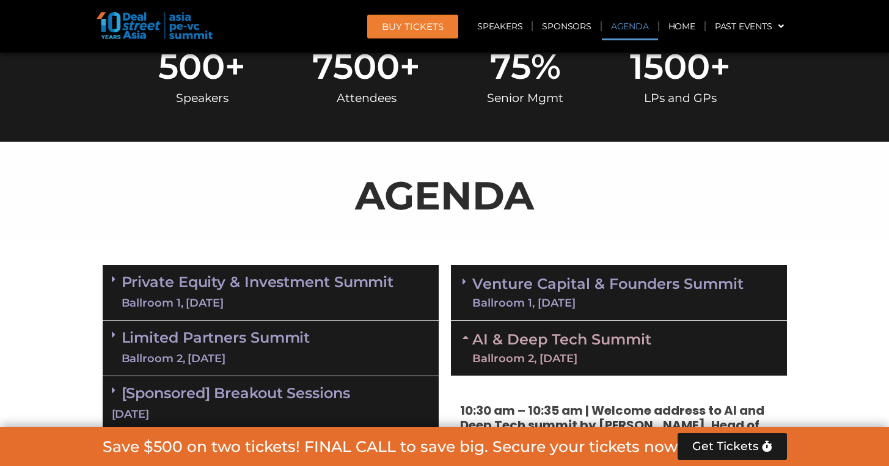
scroll to position [0, 0]
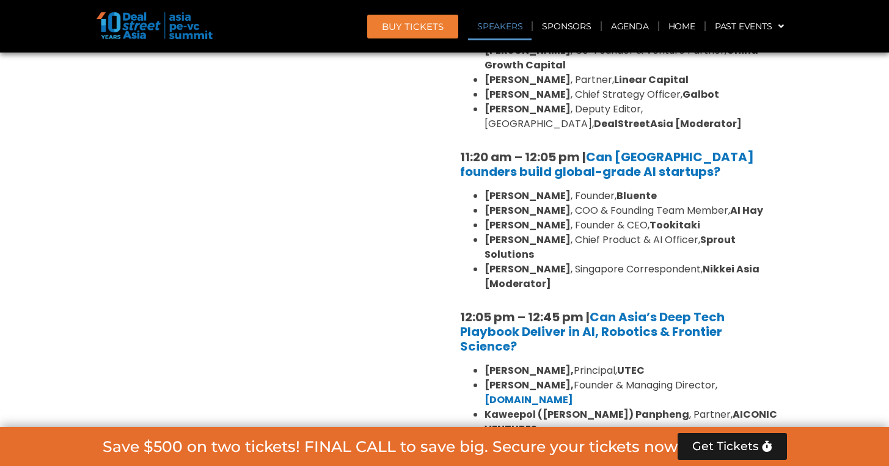
click at [494, 24] on link "Speakers" at bounding box center [500, 26] width 64 height 28
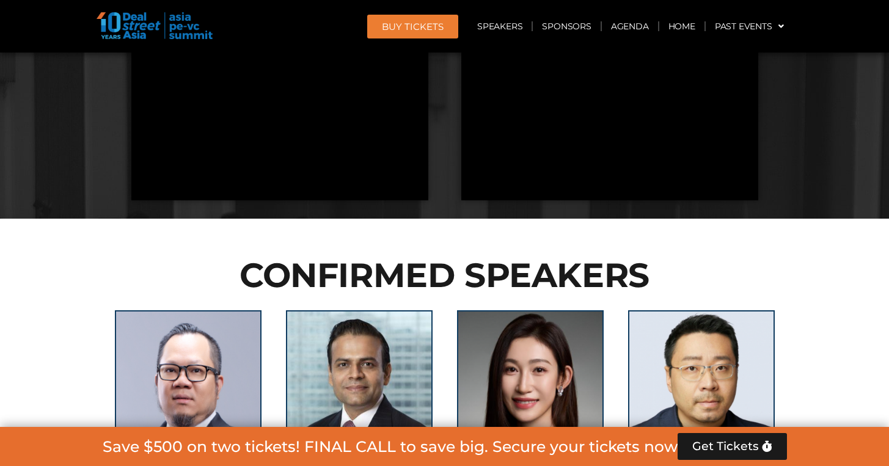
scroll to position [2205, 0]
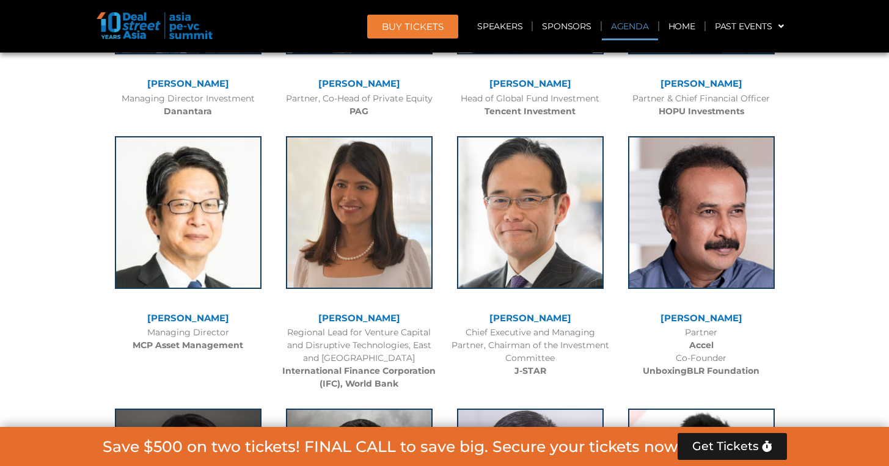
click at [632, 24] on link "Agenda" at bounding box center [630, 26] width 56 height 28
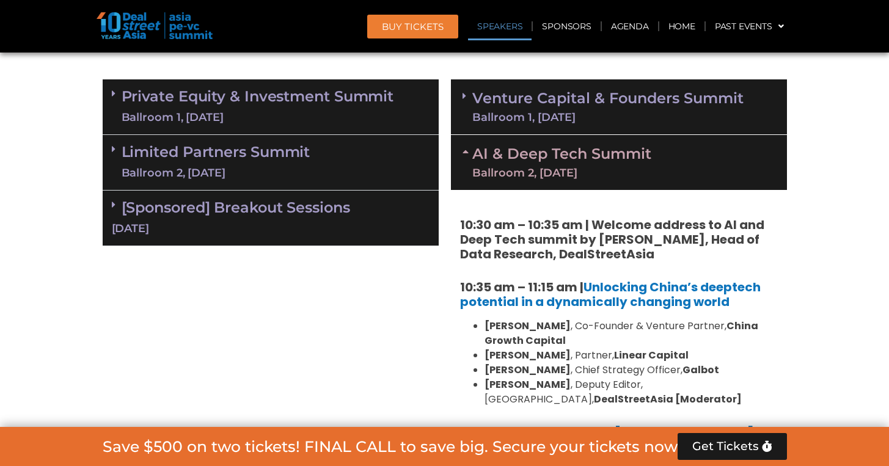
scroll to position [640, 0]
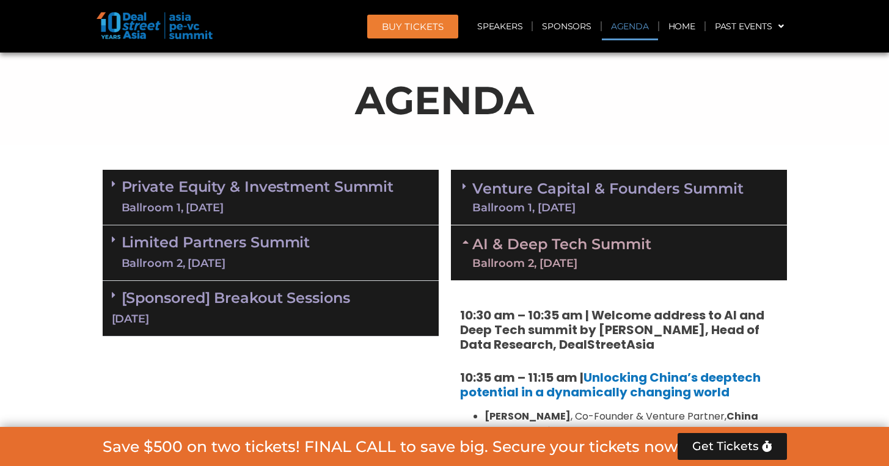
click at [619, 200] on link "Venture Capital & Founders​ Summit Ballroom 1, 11 Sept" at bounding box center [607, 197] width 271 height 32
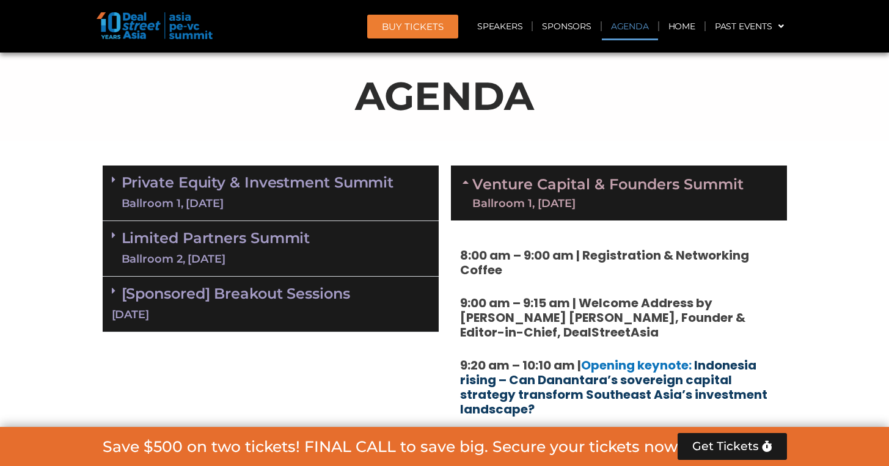
scroll to position [639, 0]
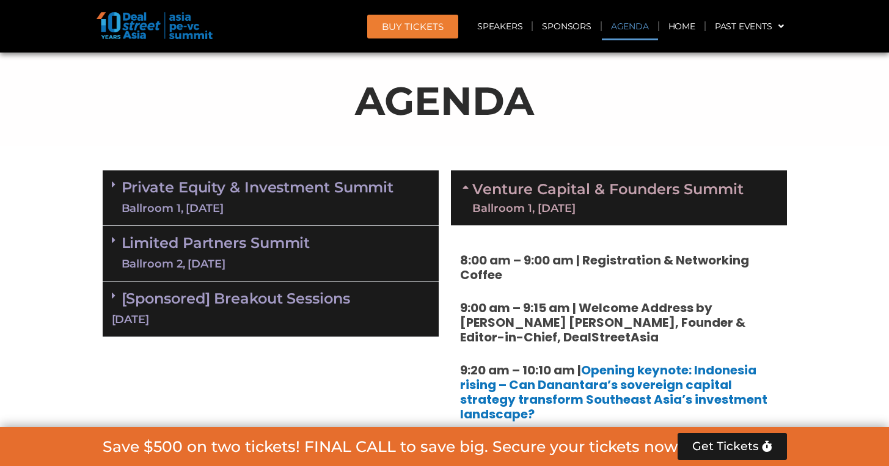
click at [617, 199] on link "Venture Capital & Founders​ Summit Ballroom 1, 11 Sept" at bounding box center [607, 198] width 271 height 32
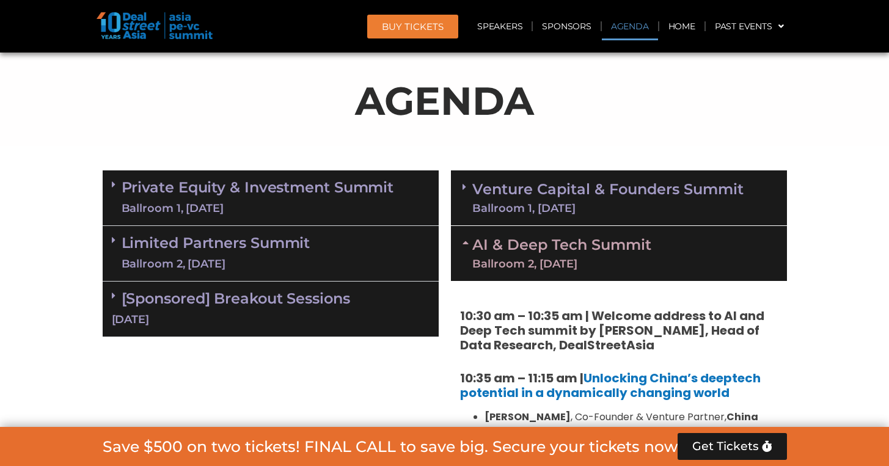
click at [358, 196] on link "Private Equity & Investment Summit Ballroom 1, 10 Sept" at bounding box center [258, 198] width 273 height 37
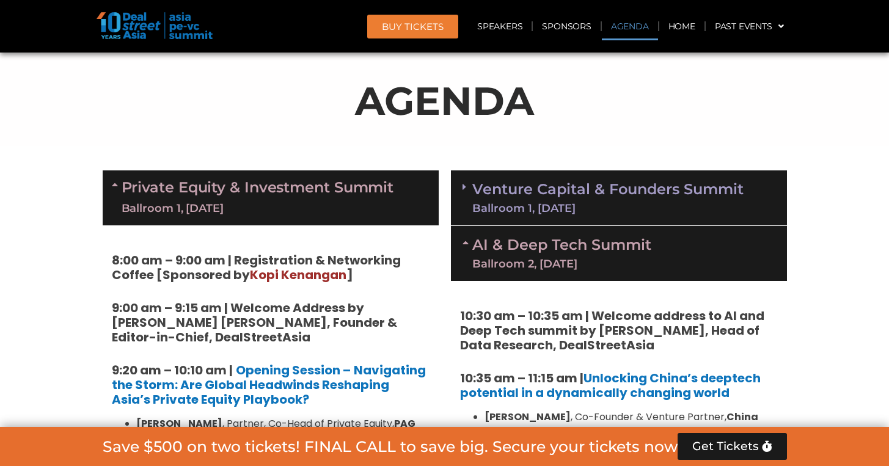
click at [561, 247] on link "AI & Deep Tech Summit Ballroom 2, 11 Sept" at bounding box center [561, 254] width 179 height 32
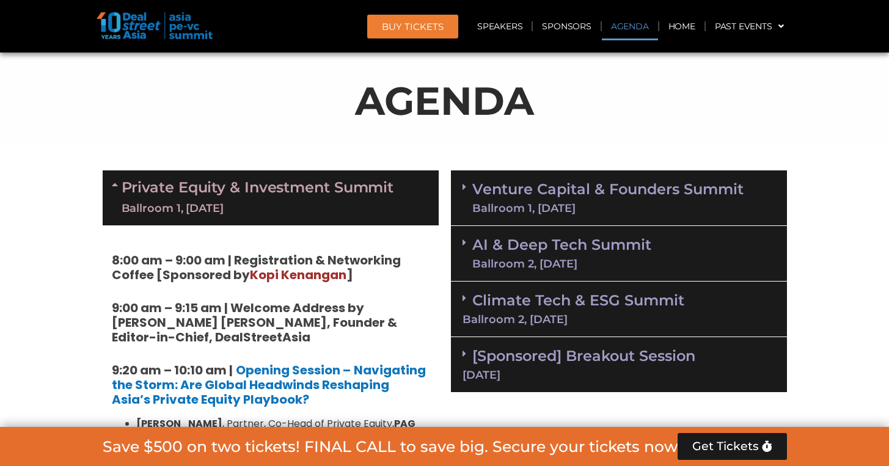
click at [558, 247] on link "AI & Deep Tech Summit Ballroom 2, 11 Sept" at bounding box center [561, 254] width 179 height 32
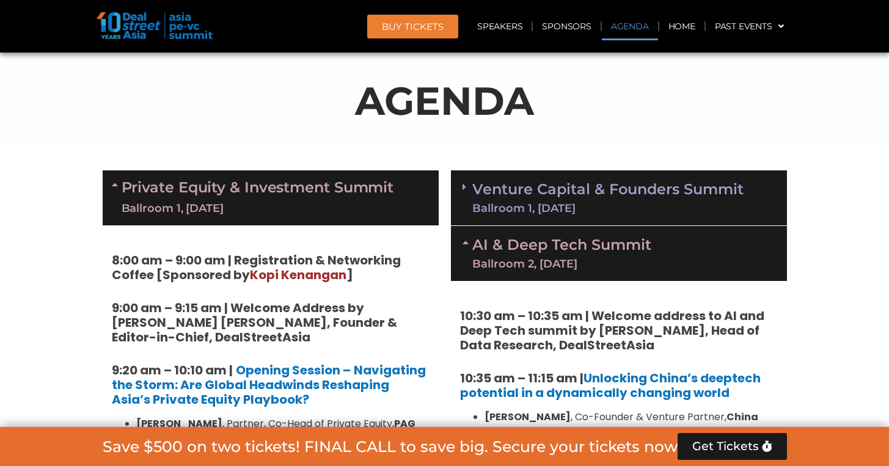
click at [592, 200] on link "Venture Capital & Founders​ Summit Ballroom 1, 11 Sept" at bounding box center [607, 198] width 271 height 32
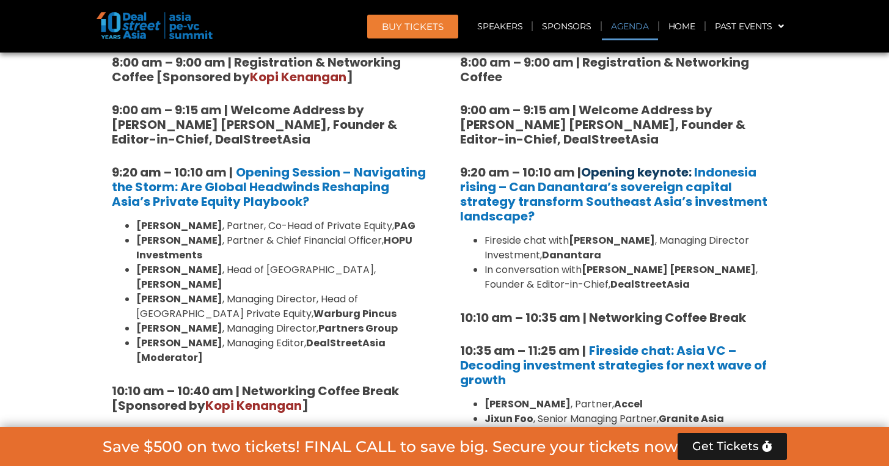
scroll to position [841, 0]
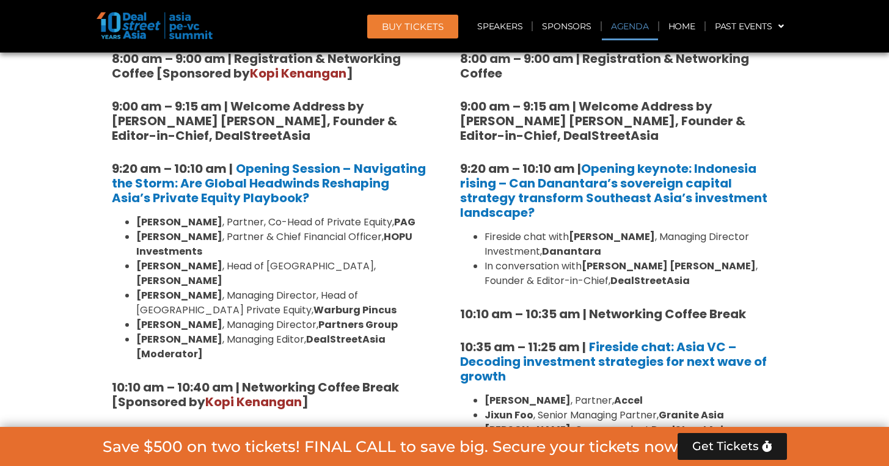
drag, startPoint x: 577, startPoint y: 235, endPoint x: 665, endPoint y: 232, distance: 88.0
click at [655, 232] on strong "[PERSON_NAME]" at bounding box center [612, 237] width 86 height 14
click at [678, 244] on li "Fireside chat with Stefanus Hadiwidjaja , Managing Director Investment, Dananta…" at bounding box center [631, 244] width 293 height 29
